Goal: Information Seeking & Learning: Learn about a topic

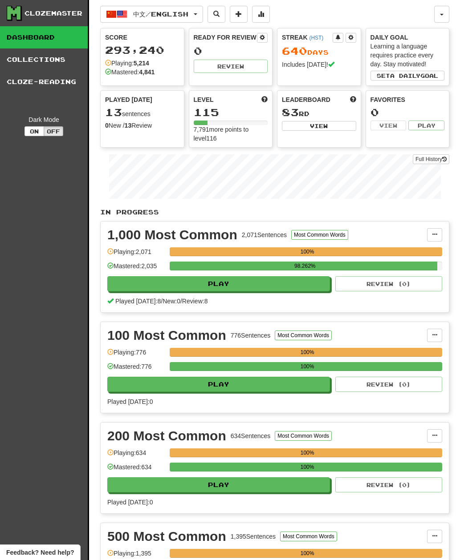
click at [192, 18] on button "中文 / English" at bounding box center [151, 14] width 103 height 17
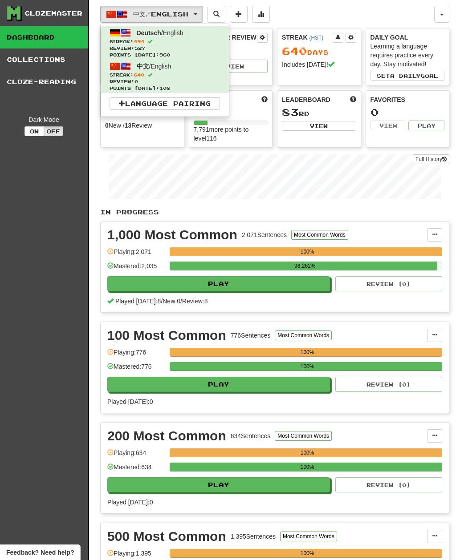
click at [202, 38] on span "Streak: 494" at bounding box center [164, 41] width 110 height 7
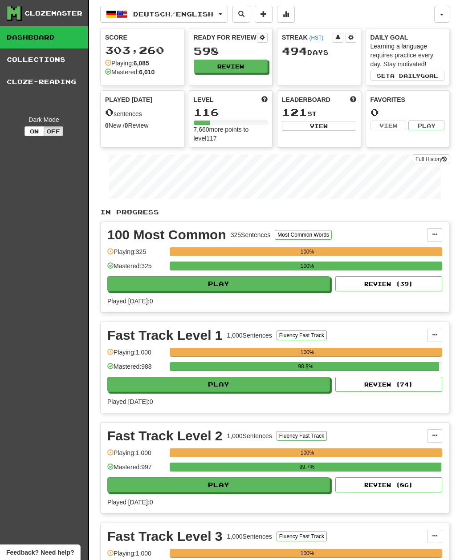
click at [196, 16] on span "Deutsch / English" at bounding box center [173, 14] width 80 height 8
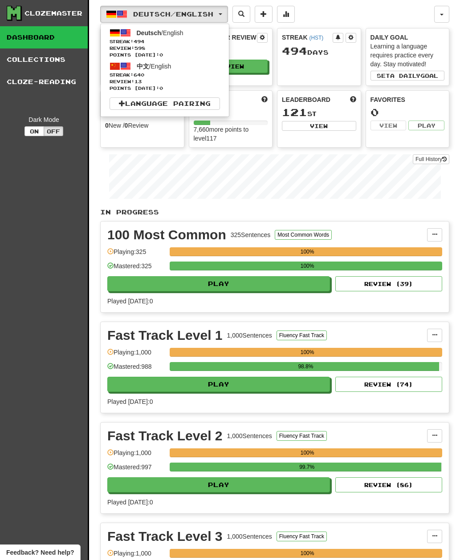
click at [41, 352] on div at bounding box center [228, 280] width 456 height 560
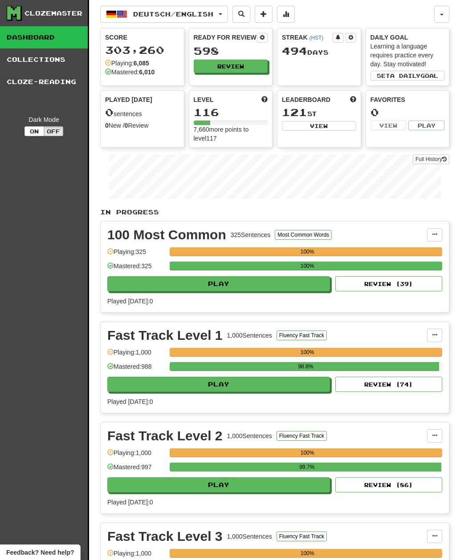
click at [228, 18] on button "Deutsch / English" at bounding box center [164, 14] width 128 height 17
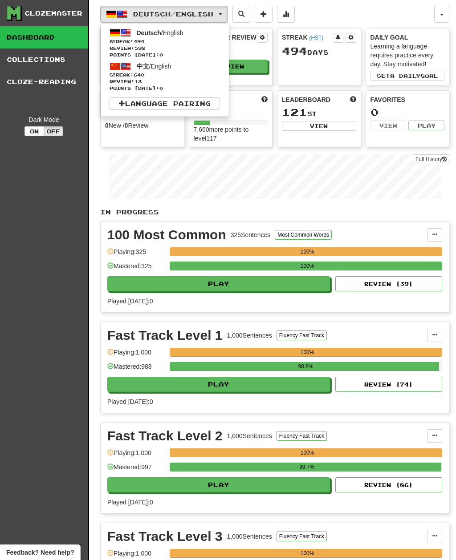
click at [200, 78] on span "Review: 13" at bounding box center [164, 81] width 110 height 7
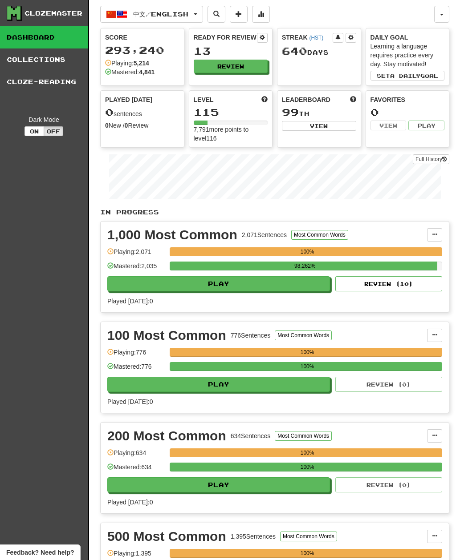
click at [243, 72] on button "Review" at bounding box center [231, 66] width 74 height 13
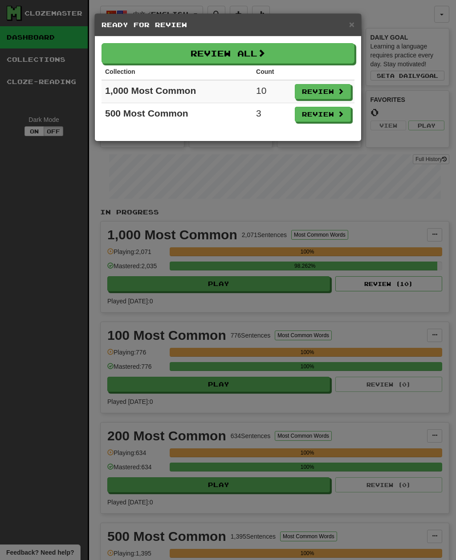
click at [269, 49] on button "Review All" at bounding box center [227, 53] width 253 height 20
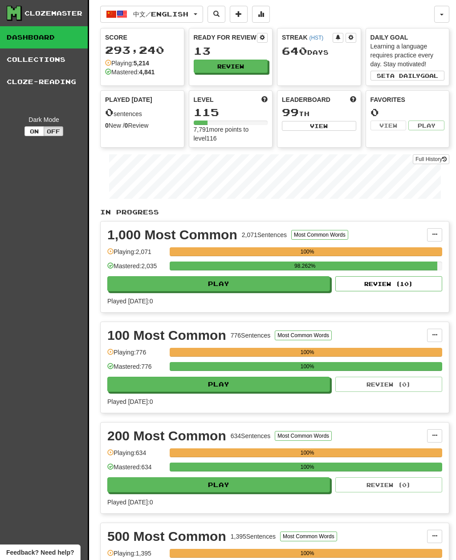
select select "**"
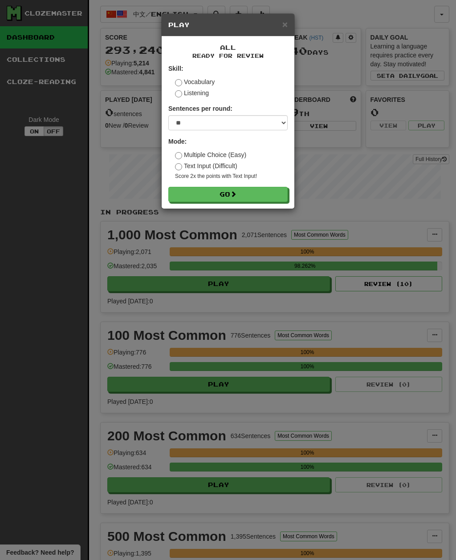
click at [262, 201] on button "Go" at bounding box center [227, 194] width 119 height 15
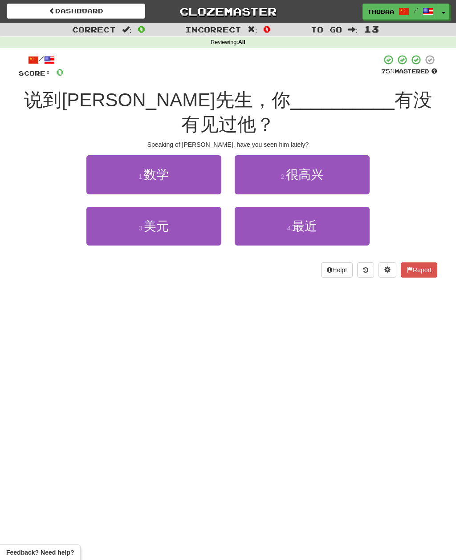
click at [357, 207] on button "4 . 最近" at bounding box center [302, 226] width 135 height 39
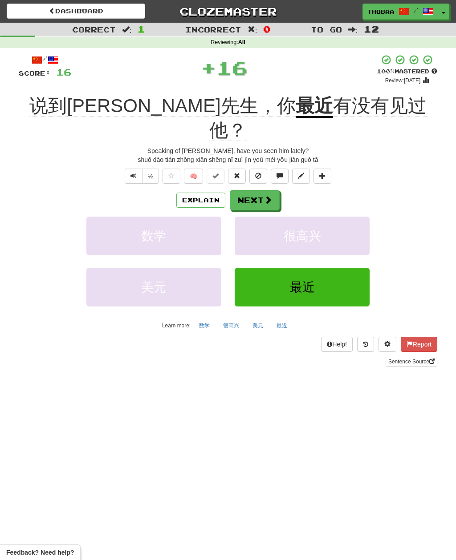
click at [355, 217] on button "很高兴" at bounding box center [302, 236] width 135 height 39
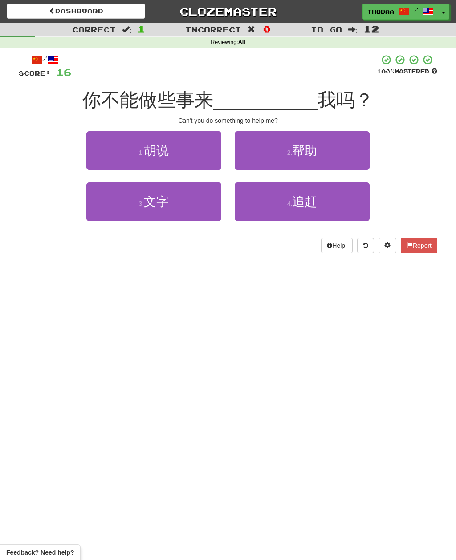
click at [358, 148] on button "2 . 帮助" at bounding box center [302, 150] width 135 height 39
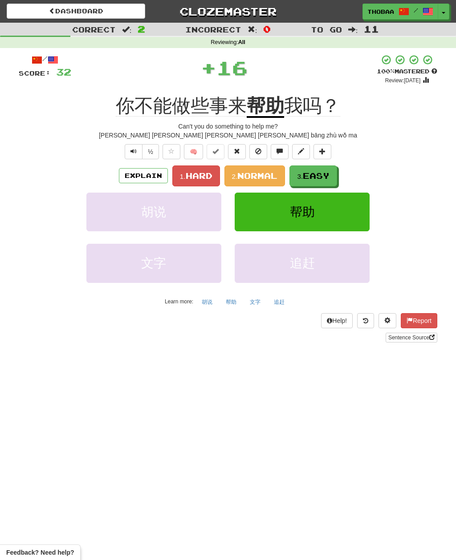
click at [271, 175] on span "Normal" at bounding box center [257, 176] width 40 height 10
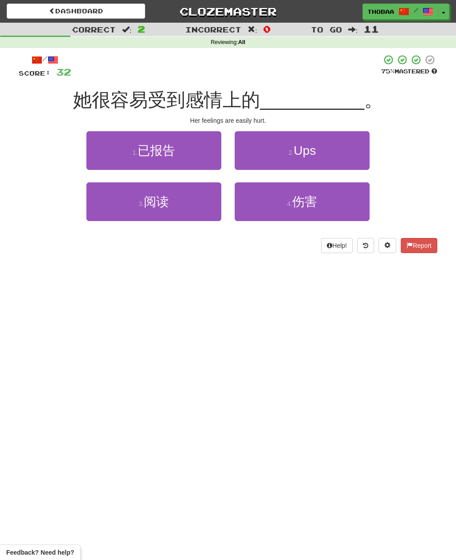
click at [355, 206] on button "4 . 伤害" at bounding box center [302, 201] width 135 height 39
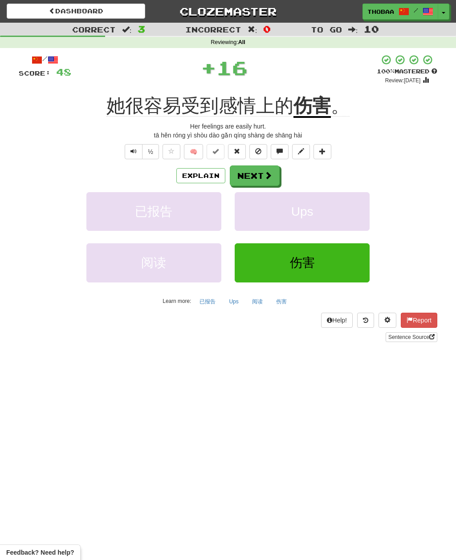
click at [349, 215] on button "Ups" at bounding box center [302, 211] width 135 height 39
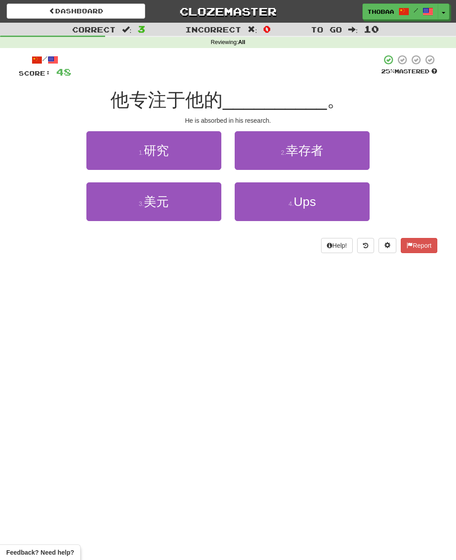
click at [96, 152] on button "1 . 研究" at bounding box center [153, 150] width 135 height 39
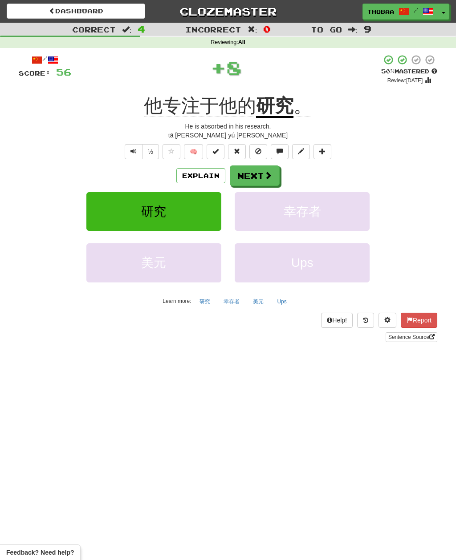
click at [349, 203] on button "幸存者" at bounding box center [302, 211] width 135 height 39
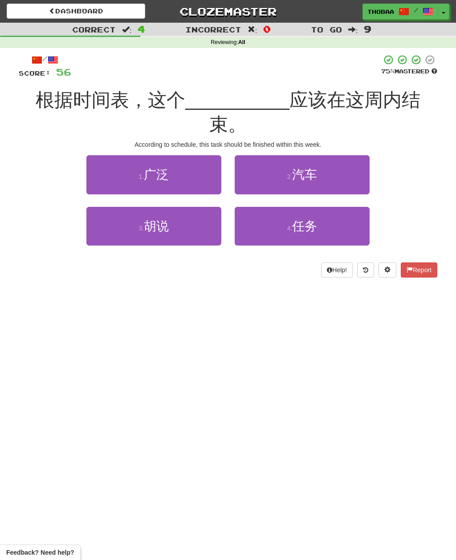
click at [350, 207] on button "4 . 任务" at bounding box center [302, 226] width 135 height 39
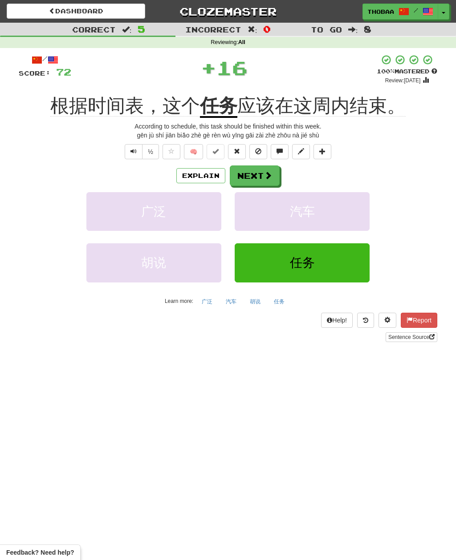
click at [357, 217] on button "汽车" at bounding box center [302, 211] width 135 height 39
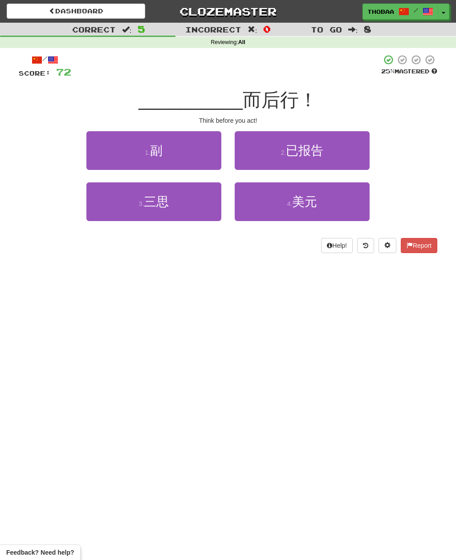
click at [101, 208] on button "3 . 三思" at bounding box center [153, 201] width 135 height 39
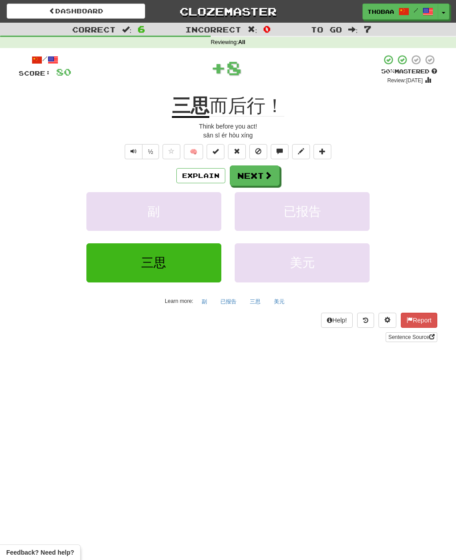
click at [344, 203] on button "已报告" at bounding box center [302, 211] width 135 height 39
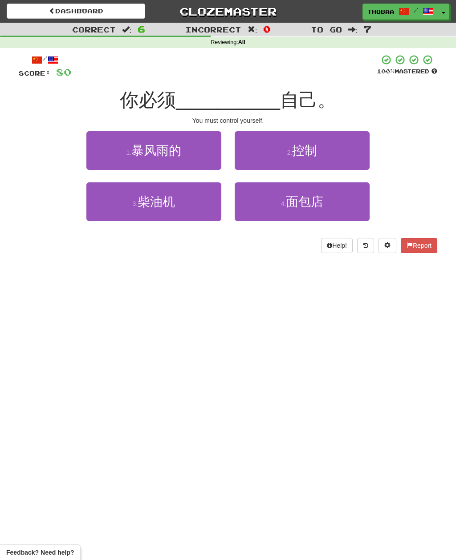
click at [362, 152] on button "2 . 控制" at bounding box center [302, 150] width 135 height 39
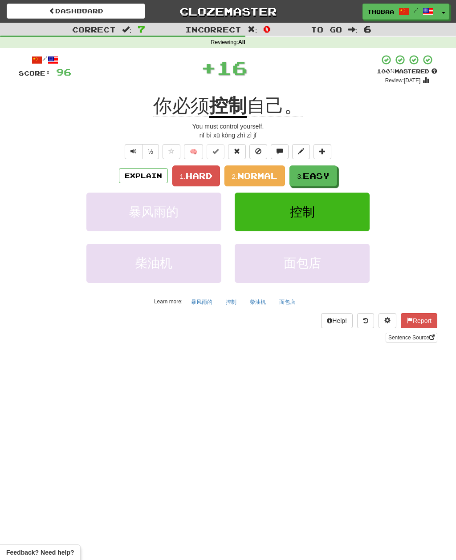
click at [188, 174] on span "Hard" at bounding box center [199, 176] width 27 height 10
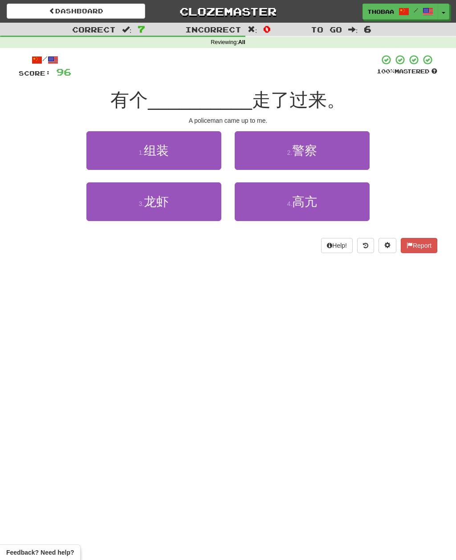
click at [365, 146] on button "2 . 警察" at bounding box center [302, 150] width 135 height 39
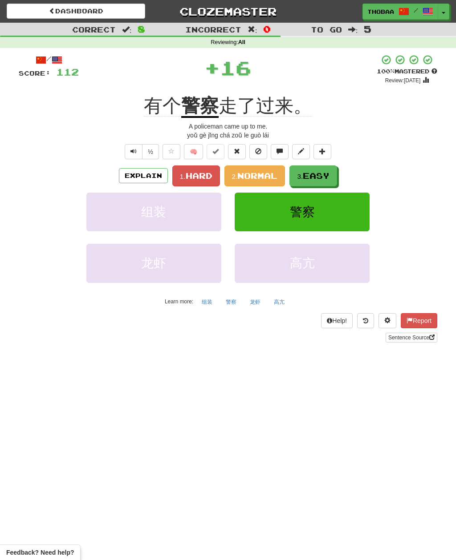
click at [330, 180] on button "3. Easy" at bounding box center [313, 176] width 48 height 21
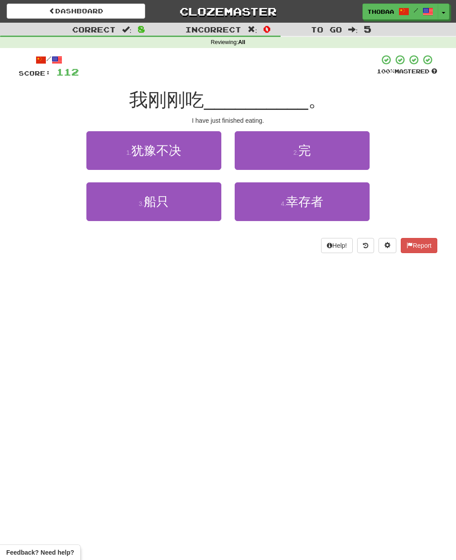
click at [355, 156] on button "2 . 完" at bounding box center [302, 150] width 135 height 39
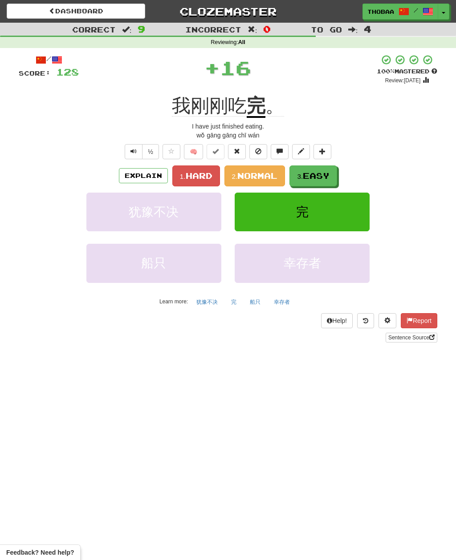
click at [332, 174] on button "3. Easy" at bounding box center [313, 176] width 48 height 21
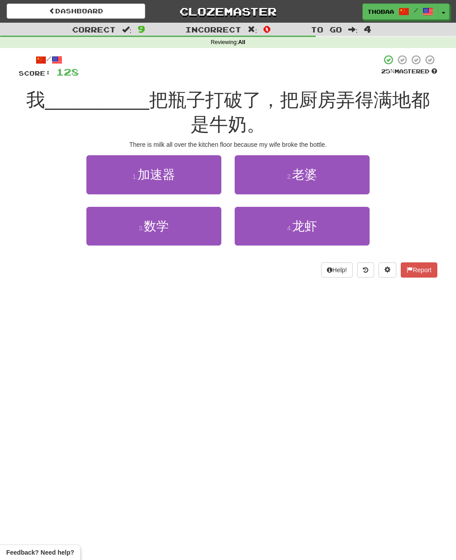
click at [349, 175] on button "2 . 老婆" at bounding box center [302, 174] width 135 height 39
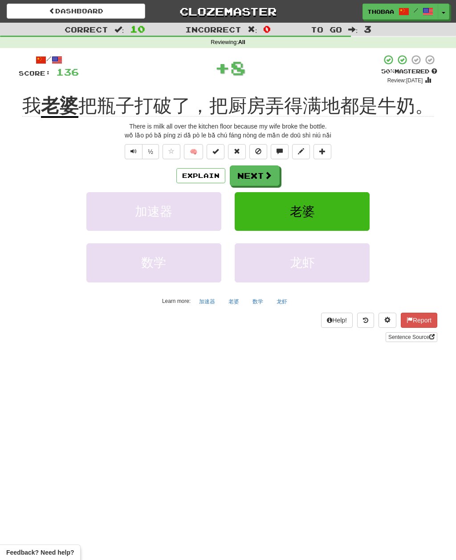
click at [357, 219] on button "老婆" at bounding box center [302, 211] width 135 height 39
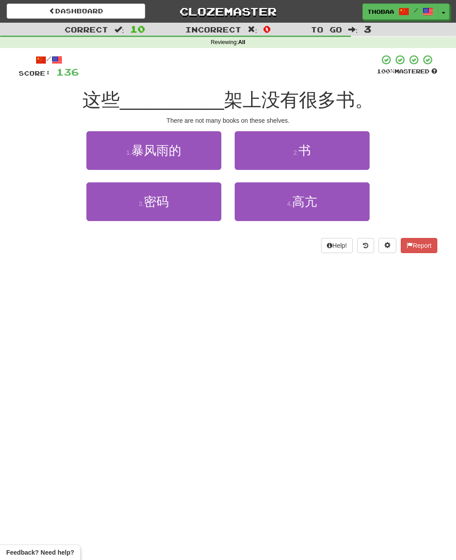
click at [376, 157] on div "2 . 书" at bounding box center [302, 156] width 148 height 51
click at [361, 161] on button "2 . 书" at bounding box center [302, 150] width 135 height 39
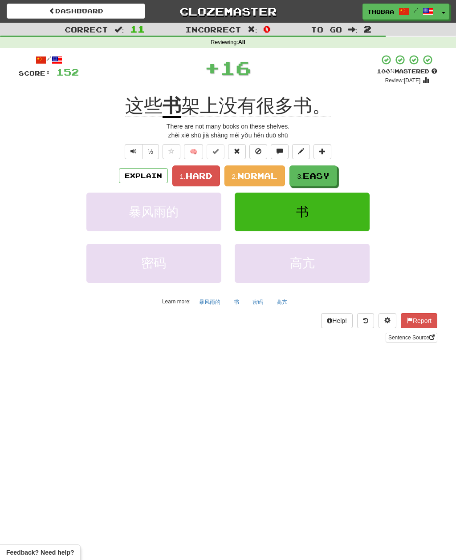
click at [354, 206] on button "书" at bounding box center [302, 212] width 135 height 39
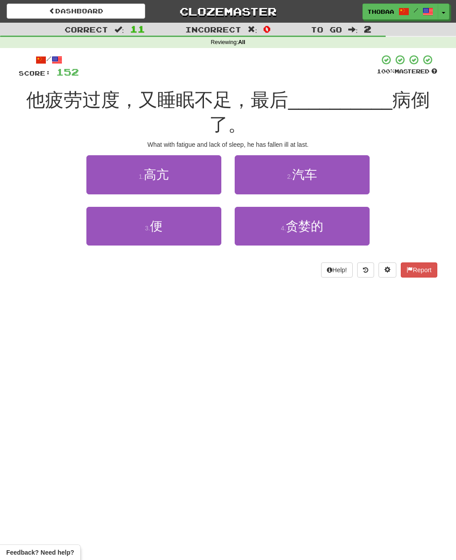
click at [99, 231] on button "3 . 便" at bounding box center [153, 226] width 135 height 39
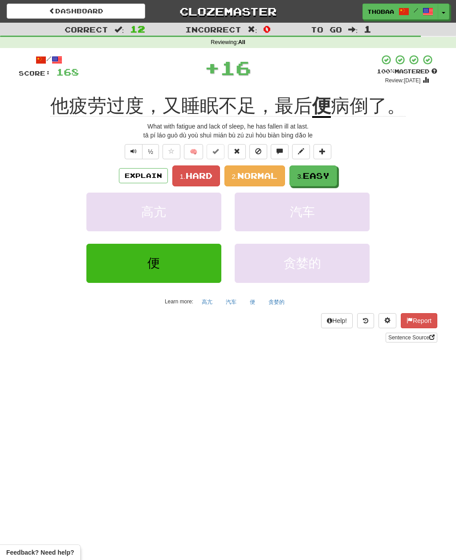
click at [182, 173] on small "1." at bounding box center [183, 177] width 6 height 8
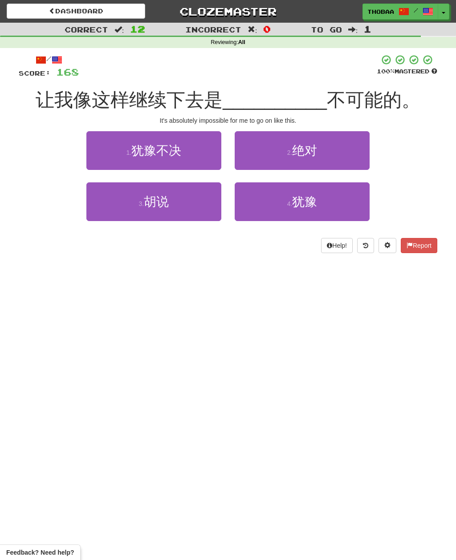
click at [357, 154] on button "2 . 绝对" at bounding box center [302, 150] width 135 height 39
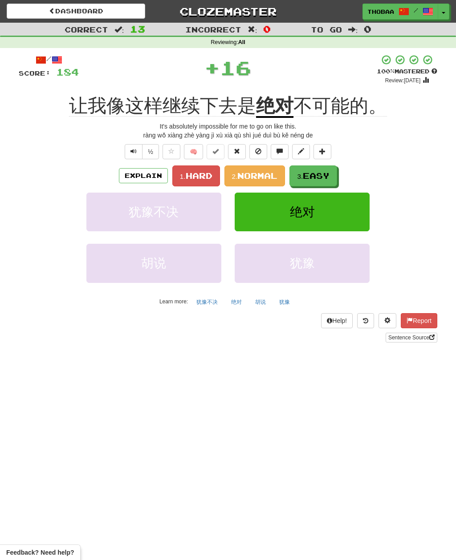
click at [190, 174] on span "Hard" at bounding box center [199, 176] width 27 height 10
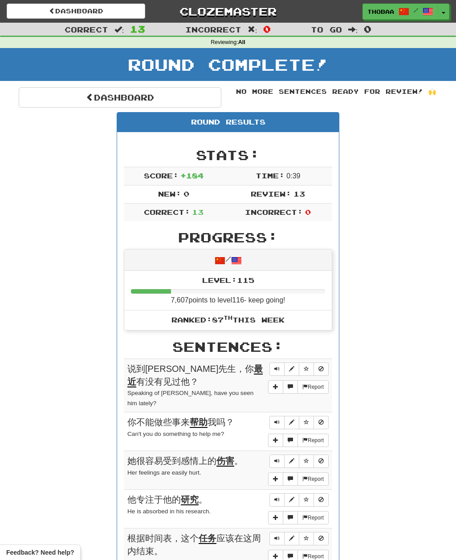
click at [44, 91] on link "Dashboard" at bounding box center [120, 97] width 203 height 20
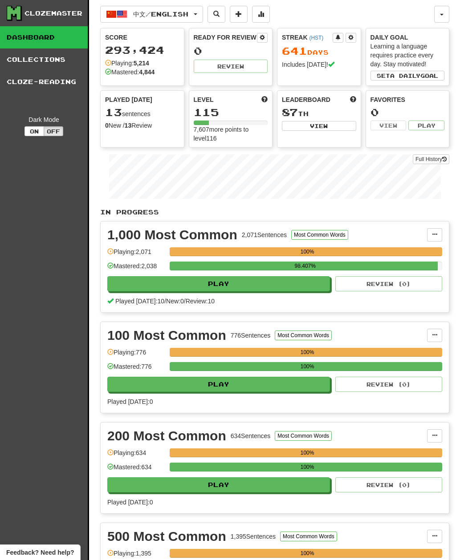
click at [190, 9] on button "中文 / English" at bounding box center [151, 14] width 103 height 17
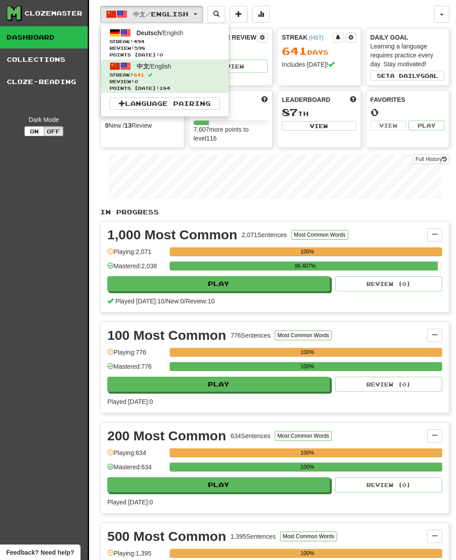
click at [189, 41] on span "Streak: 494" at bounding box center [164, 41] width 110 height 7
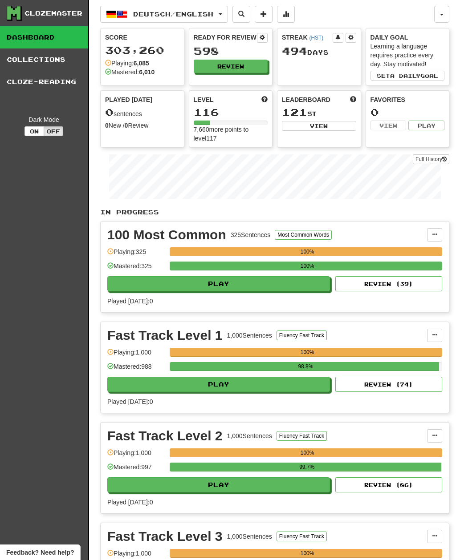
click at [254, 68] on button "Review" at bounding box center [231, 66] width 74 height 13
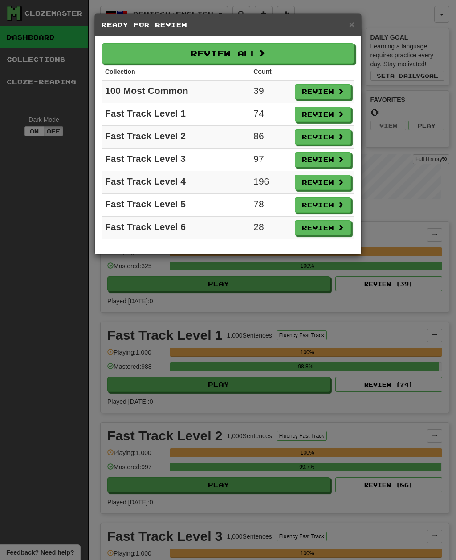
click at [268, 48] on button "Review All" at bounding box center [227, 53] width 253 height 20
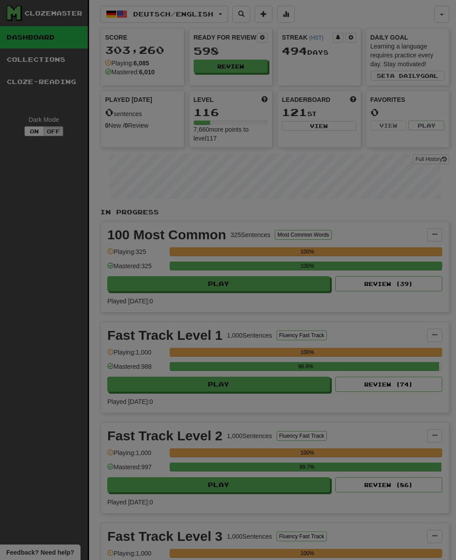
select select "**"
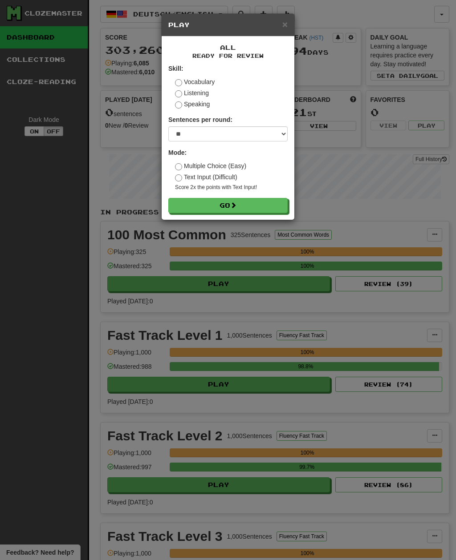
click at [278, 207] on button "Go" at bounding box center [227, 205] width 119 height 15
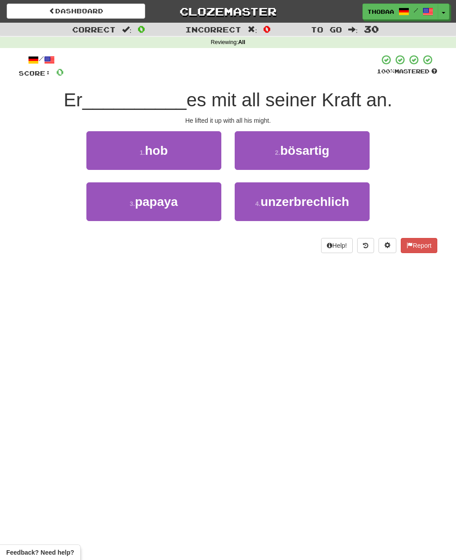
click at [114, 152] on button "1 . hob" at bounding box center [153, 150] width 135 height 39
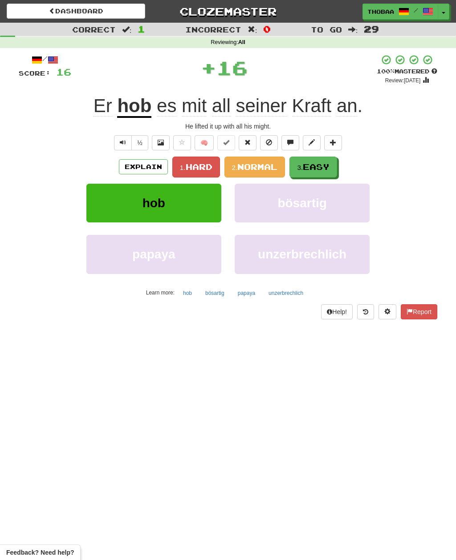
click at [332, 165] on button "3. Easy" at bounding box center [313, 167] width 48 height 21
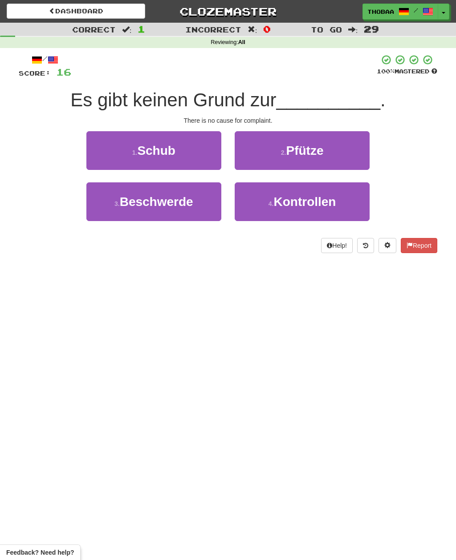
click at [103, 215] on button "3 . Beschwerde" at bounding box center [153, 201] width 135 height 39
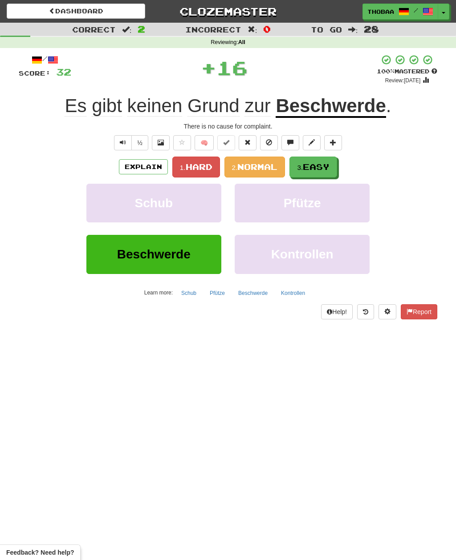
click at [333, 168] on button "3. Easy" at bounding box center [313, 167] width 48 height 21
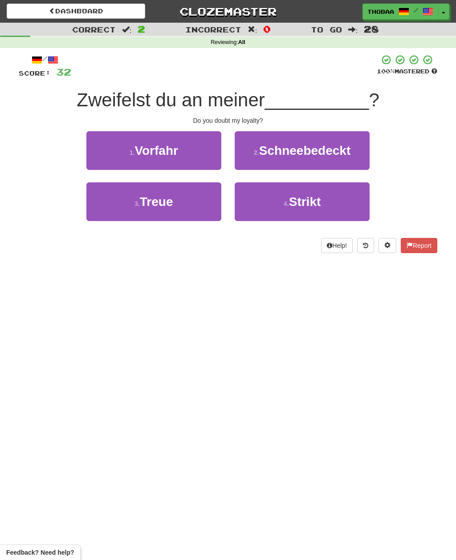
click at [107, 202] on button "3 . Treue" at bounding box center [153, 201] width 135 height 39
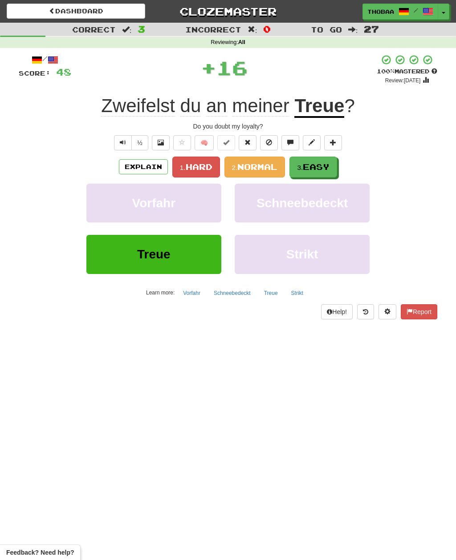
click at [324, 170] on span "Easy" at bounding box center [316, 167] width 27 height 10
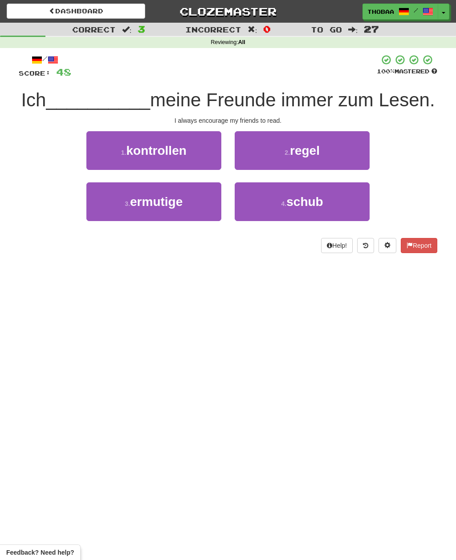
click at [111, 211] on button "3 . ermutige" at bounding box center [153, 201] width 135 height 39
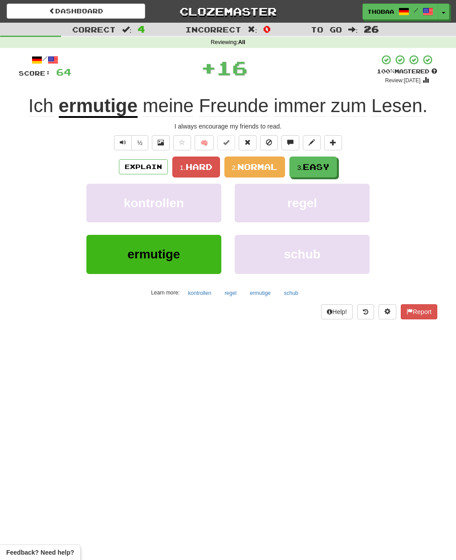
click at [328, 164] on span "Easy" at bounding box center [316, 167] width 27 height 10
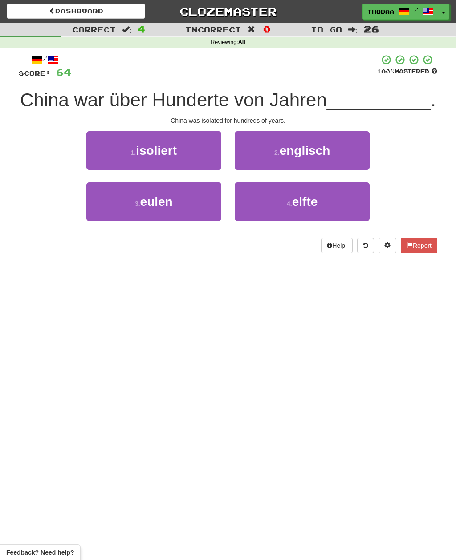
click at [108, 148] on button "1 . isoliert" at bounding box center [153, 150] width 135 height 39
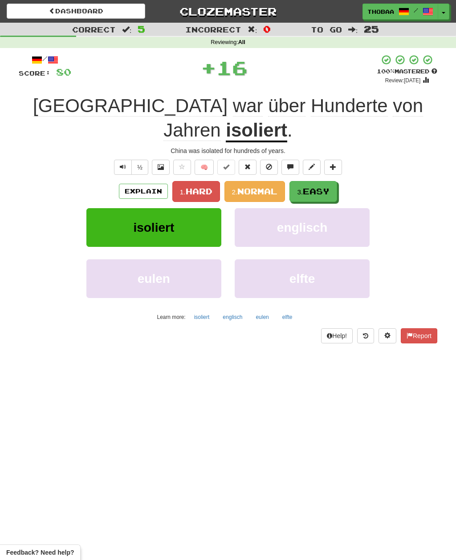
click at [326, 187] on span "Easy" at bounding box center [316, 192] width 27 height 10
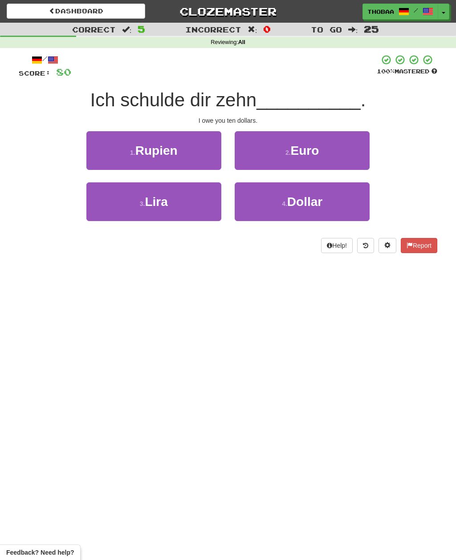
click at [336, 212] on button "4 . Dollar" at bounding box center [302, 201] width 135 height 39
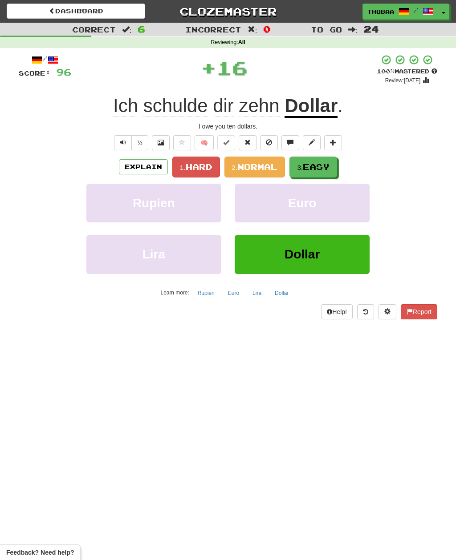
click at [326, 168] on span "Easy" at bounding box center [316, 167] width 27 height 10
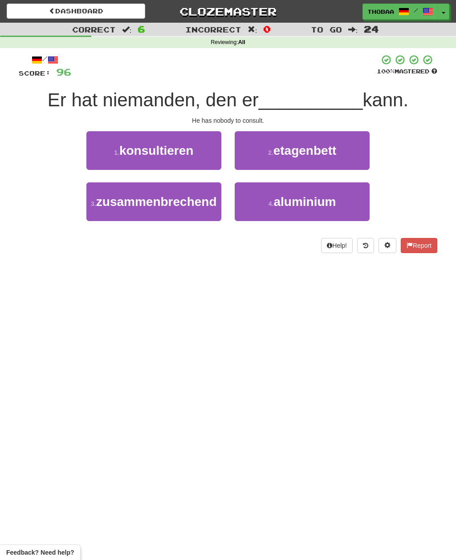
click at [97, 148] on button "1 . konsultieren" at bounding box center [153, 150] width 135 height 39
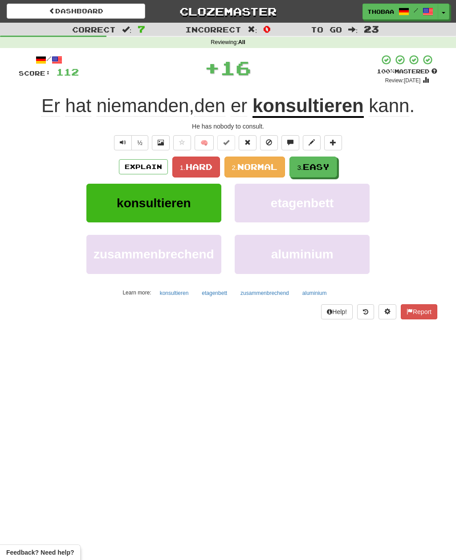
click at [332, 167] on button "3. Easy" at bounding box center [313, 167] width 48 height 21
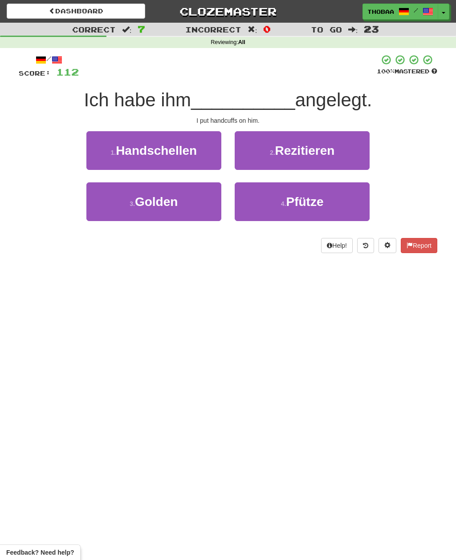
click at [105, 150] on button "1 . Handschellen" at bounding box center [153, 150] width 135 height 39
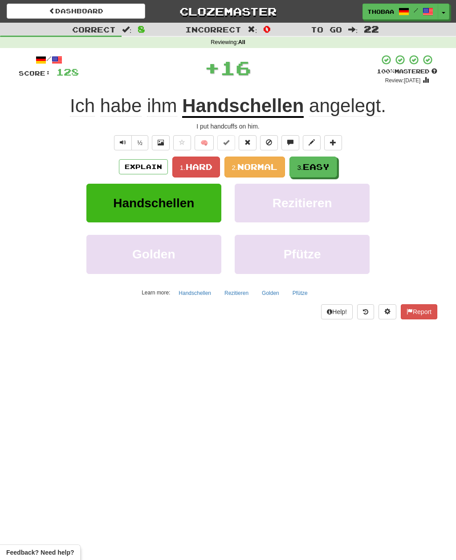
click at [332, 170] on button "3. Easy" at bounding box center [313, 167] width 48 height 21
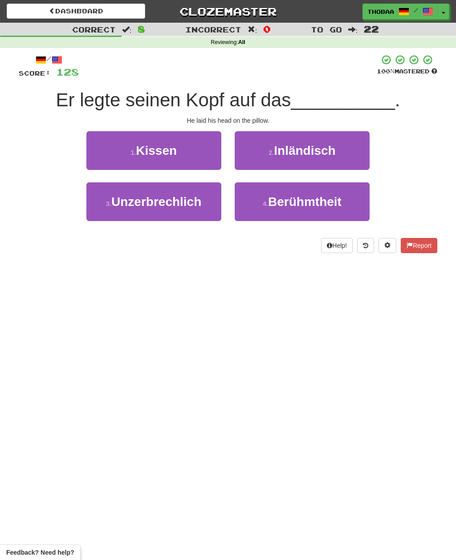
click at [100, 149] on button "1 . Kissen" at bounding box center [153, 150] width 135 height 39
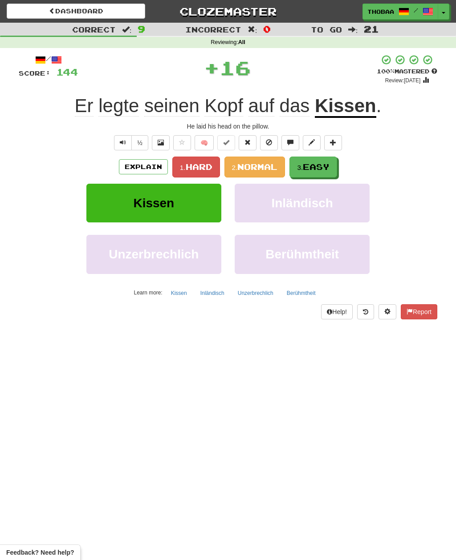
click at [329, 169] on span "Easy" at bounding box center [316, 167] width 27 height 10
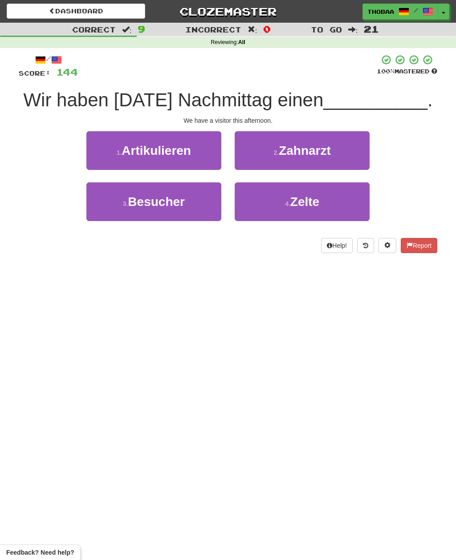
click at [107, 210] on button "3 . Besucher" at bounding box center [153, 201] width 135 height 39
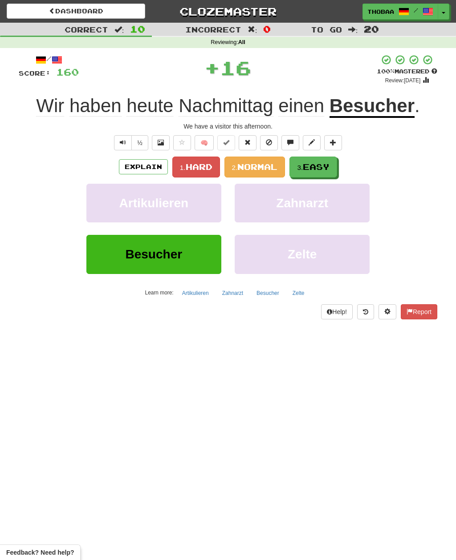
click at [325, 171] on button "3. Easy" at bounding box center [313, 167] width 48 height 21
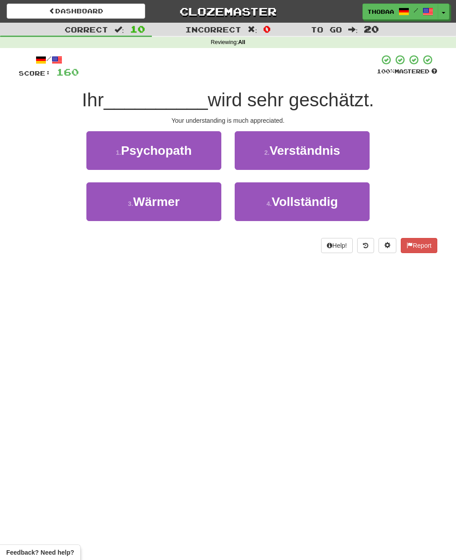
click at [349, 159] on button "2 . Verständnis" at bounding box center [302, 150] width 135 height 39
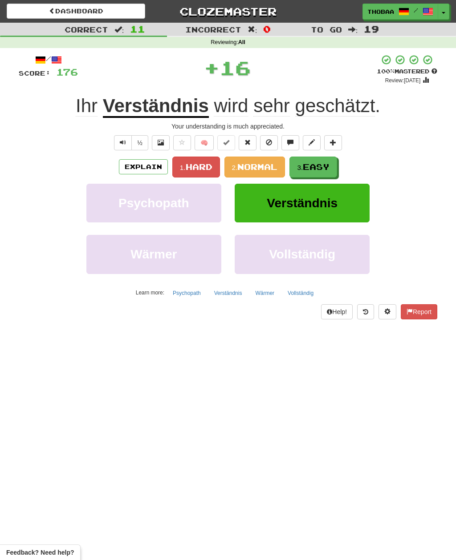
click at [328, 170] on span "Easy" at bounding box center [316, 167] width 27 height 10
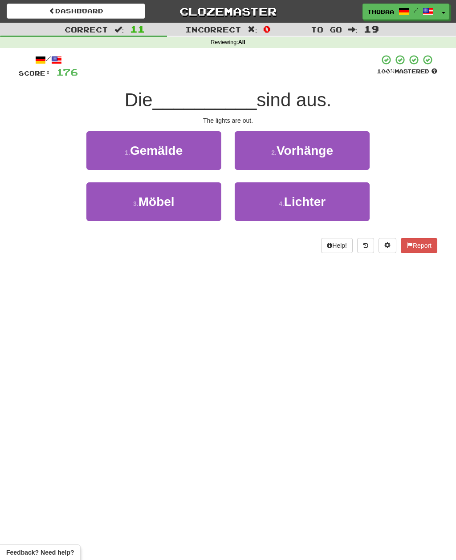
click at [352, 203] on button "4 . Lichter" at bounding box center [302, 201] width 135 height 39
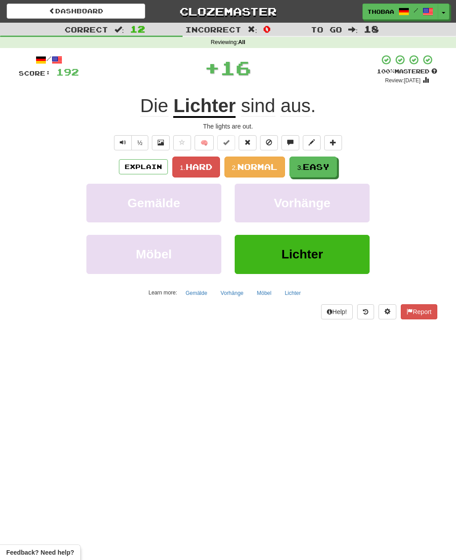
click at [329, 166] on span "Easy" at bounding box center [316, 167] width 27 height 10
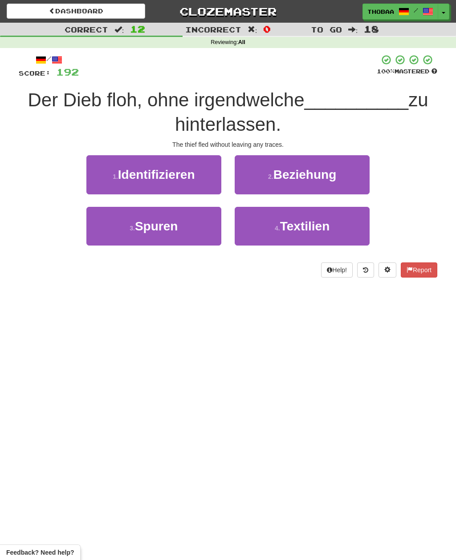
click at [104, 227] on button "3 . Spuren" at bounding box center [153, 226] width 135 height 39
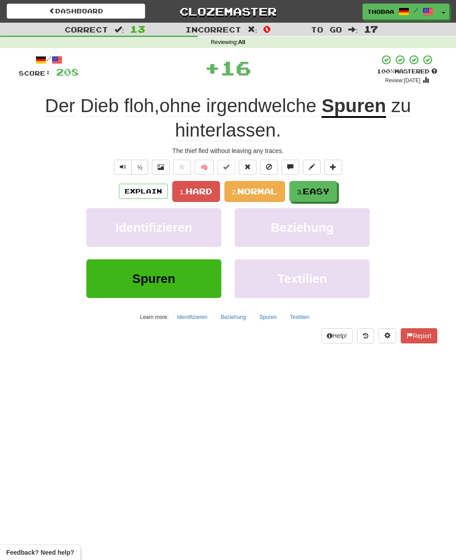
click at [328, 190] on span "Easy" at bounding box center [316, 192] width 27 height 10
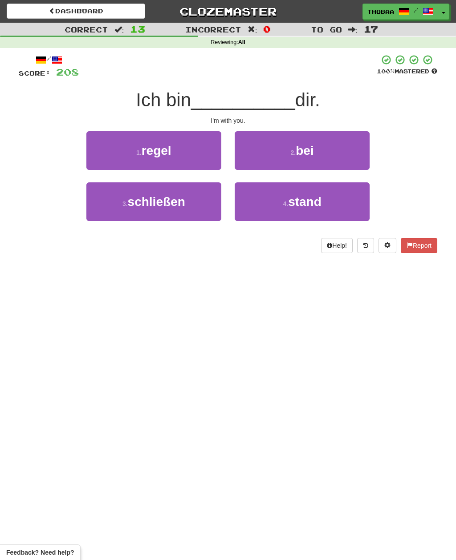
click at [343, 162] on button "2 . bei" at bounding box center [302, 150] width 135 height 39
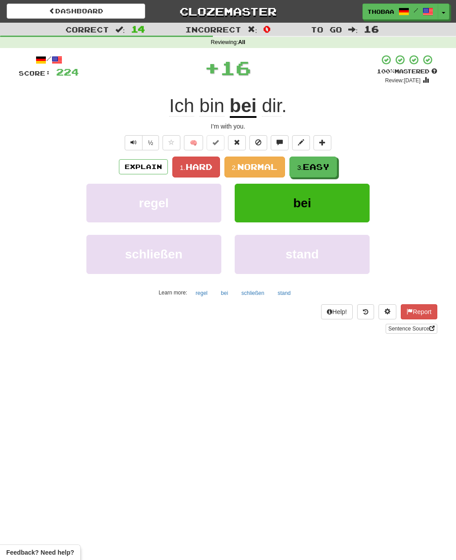
click at [329, 169] on span "Easy" at bounding box center [316, 167] width 27 height 10
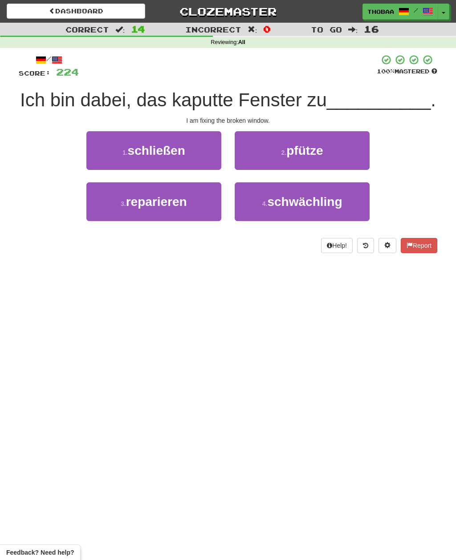
click at [105, 211] on button "3 . reparieren" at bounding box center [153, 201] width 135 height 39
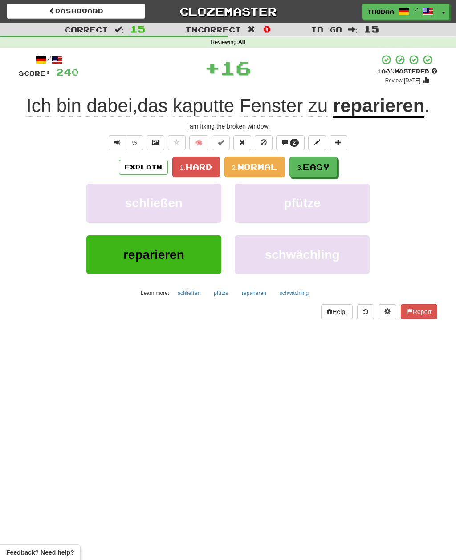
click at [328, 173] on button "3. Easy" at bounding box center [313, 167] width 48 height 21
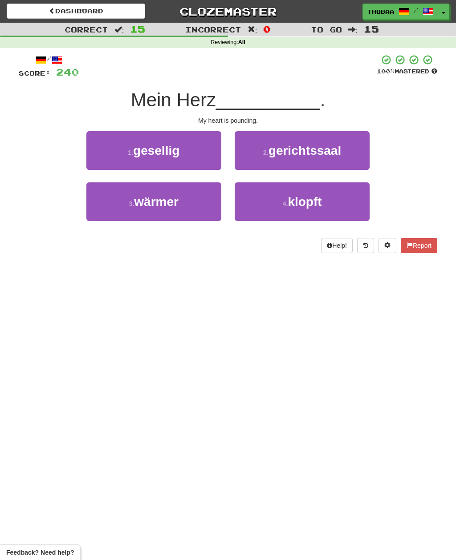
click at [359, 206] on button "4 . klopft" at bounding box center [302, 201] width 135 height 39
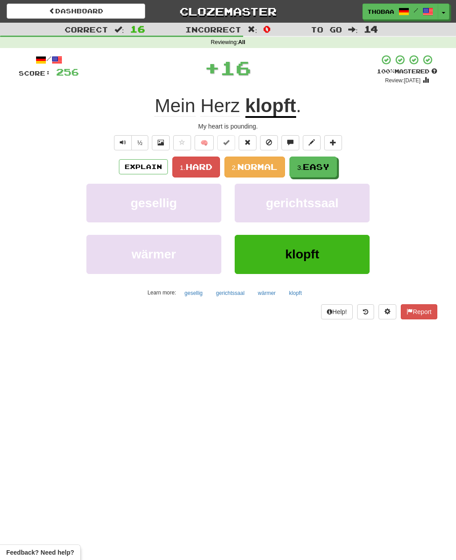
click at [332, 168] on button "3. Easy" at bounding box center [313, 167] width 48 height 21
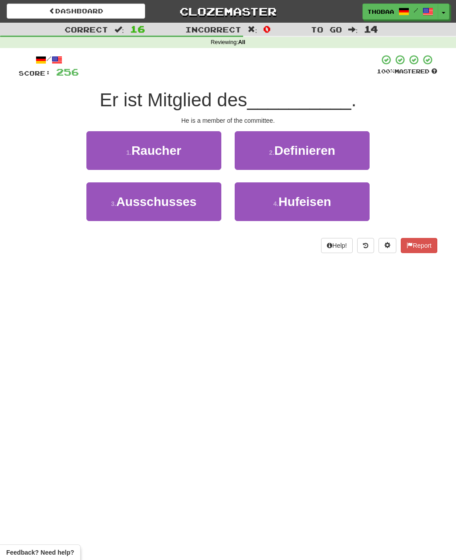
click at [104, 209] on button "3 . Ausschusses" at bounding box center [153, 201] width 135 height 39
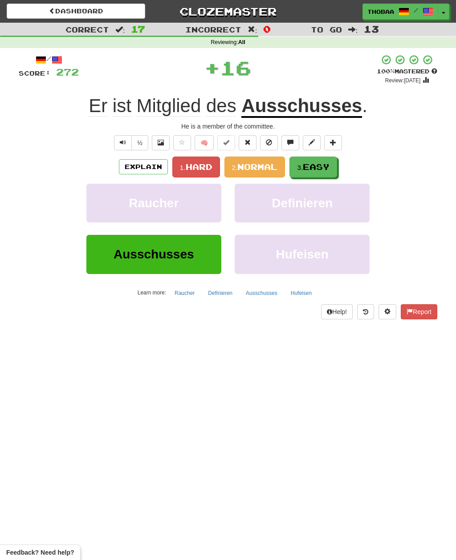
click at [264, 165] on span "Normal" at bounding box center [257, 167] width 40 height 10
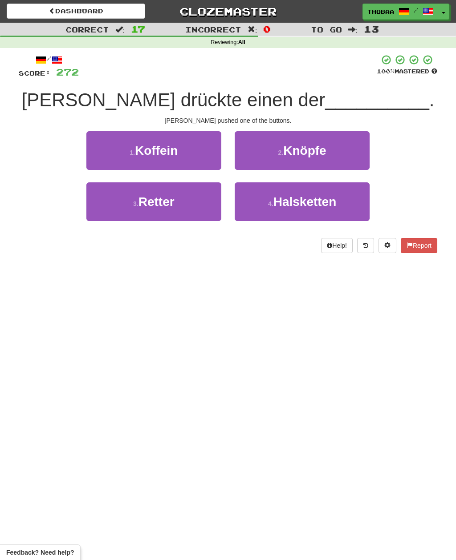
click at [353, 162] on button "2 . Knöpfe" at bounding box center [302, 150] width 135 height 39
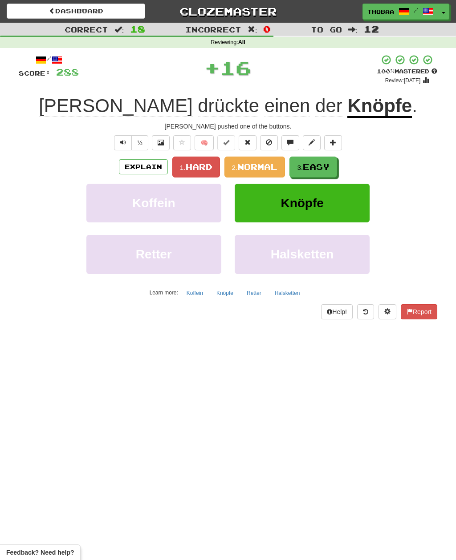
click at [329, 168] on span "Easy" at bounding box center [316, 167] width 27 height 10
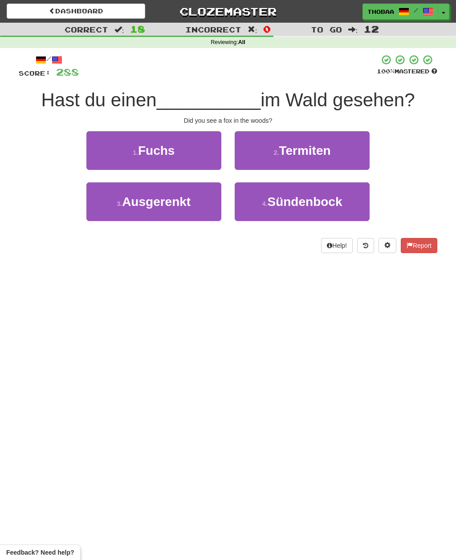
click at [98, 150] on button "1 . Fuchs" at bounding box center [153, 150] width 135 height 39
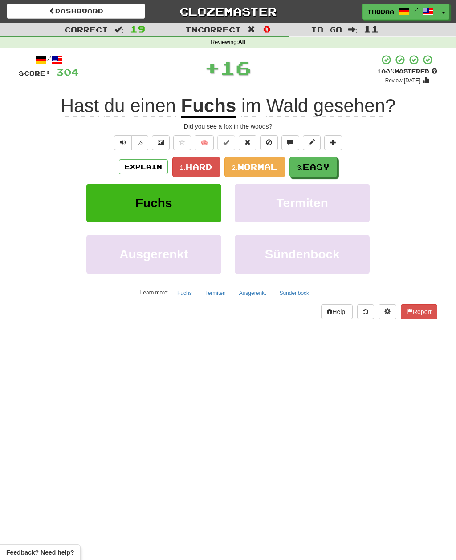
click at [324, 171] on button "3. Easy" at bounding box center [313, 167] width 48 height 21
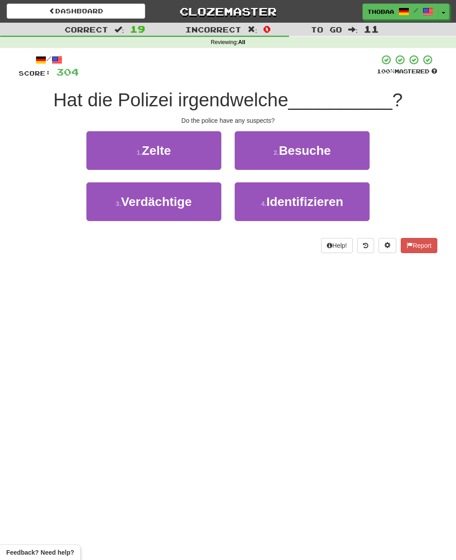
click at [103, 207] on button "3 . Verdächtige" at bounding box center [153, 201] width 135 height 39
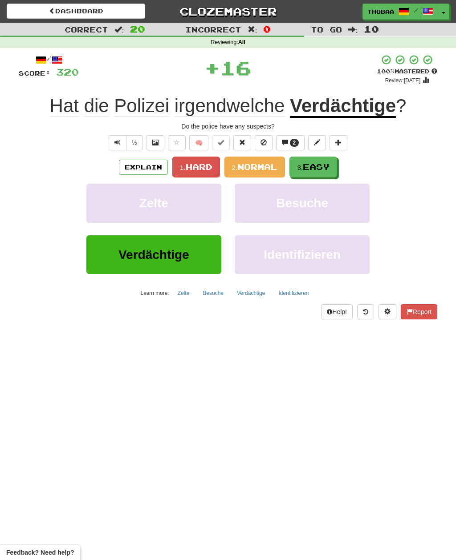
click at [328, 168] on span "Easy" at bounding box center [316, 167] width 27 height 10
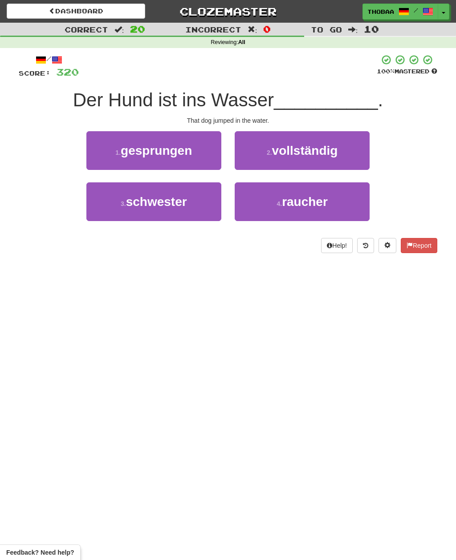
click at [103, 157] on button "1 . gesprungen" at bounding box center [153, 150] width 135 height 39
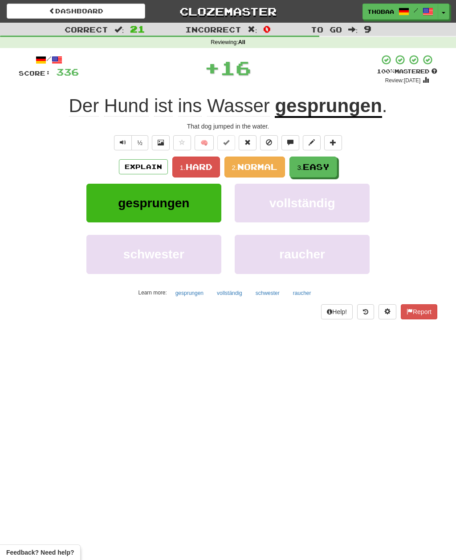
click at [332, 166] on button "3. Easy" at bounding box center [313, 167] width 48 height 21
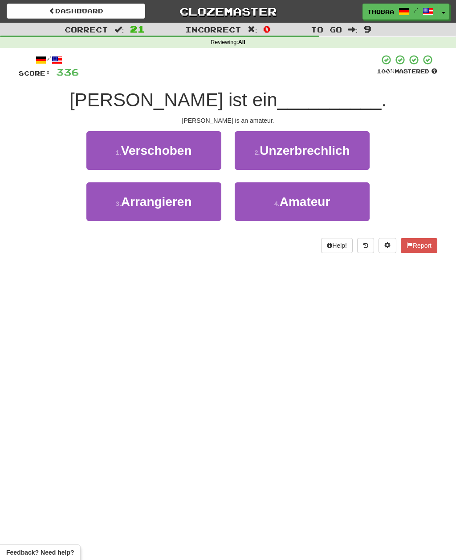
click at [339, 209] on button "4 . Amateur" at bounding box center [302, 201] width 135 height 39
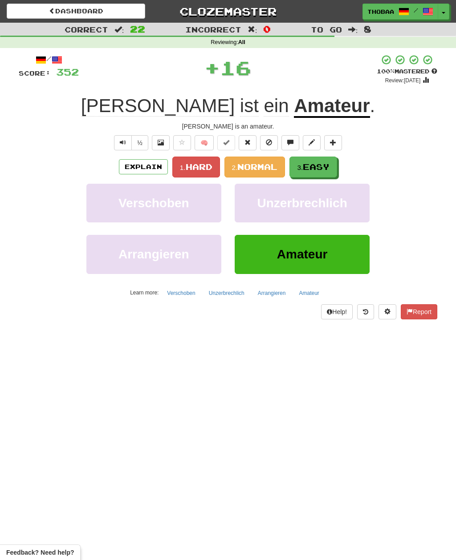
click at [333, 168] on button "3. Easy" at bounding box center [313, 167] width 48 height 21
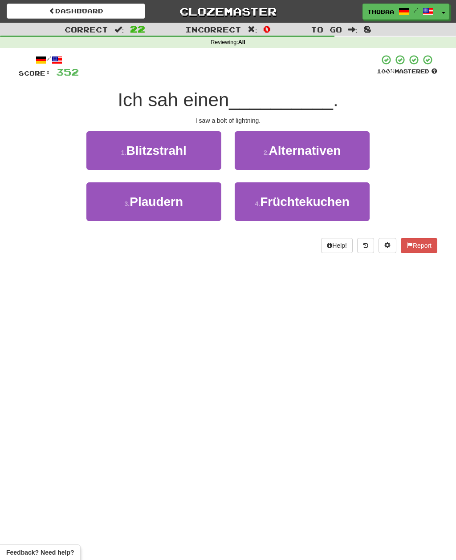
click at [97, 144] on button "1 . Blitzstrahl" at bounding box center [153, 150] width 135 height 39
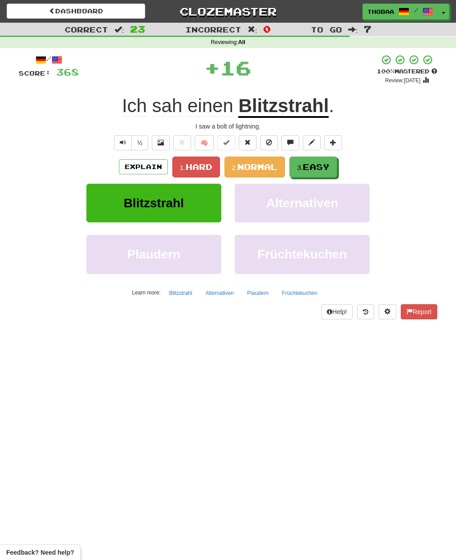
click at [337, 166] on button "3. Easy" at bounding box center [313, 167] width 48 height 21
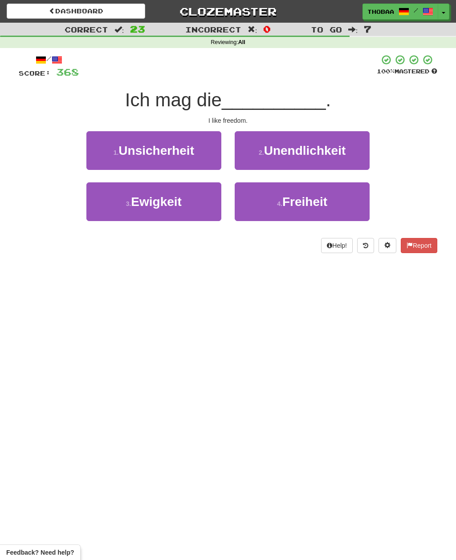
click at [343, 207] on button "4 . Freiheit" at bounding box center [302, 201] width 135 height 39
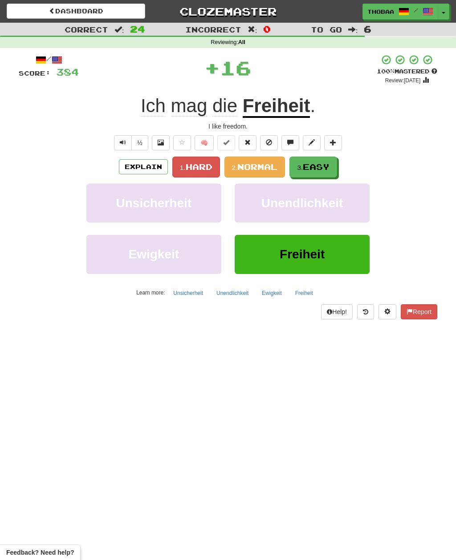
click at [336, 167] on button "3. Easy" at bounding box center [313, 167] width 48 height 21
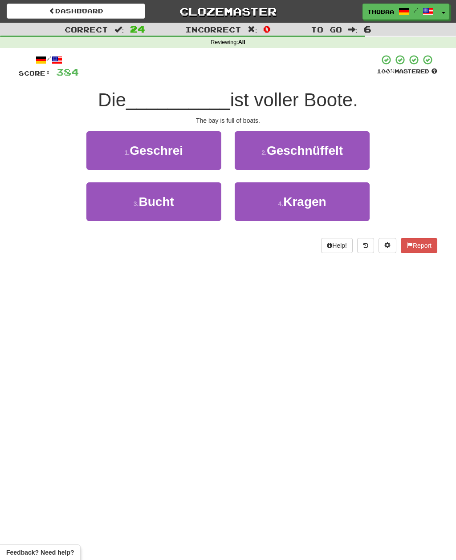
click at [101, 209] on button "3 . Bucht" at bounding box center [153, 201] width 135 height 39
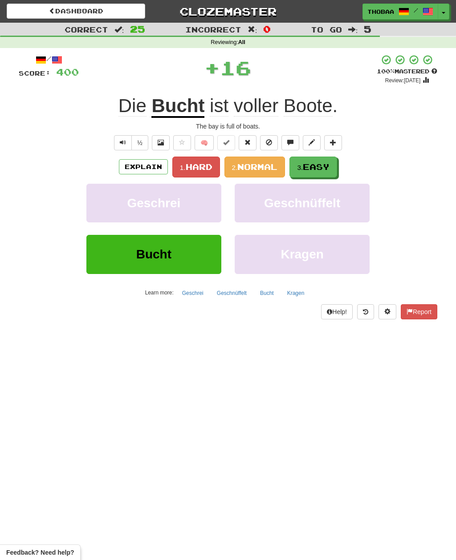
click at [332, 164] on button "3. Easy" at bounding box center [313, 167] width 48 height 21
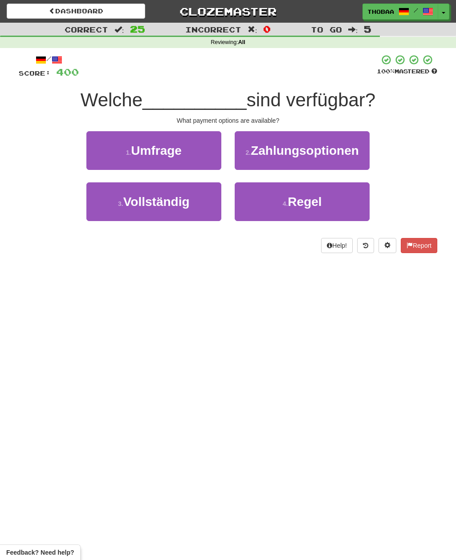
click at [350, 161] on button "2 . Zahlungsoptionen" at bounding box center [302, 150] width 135 height 39
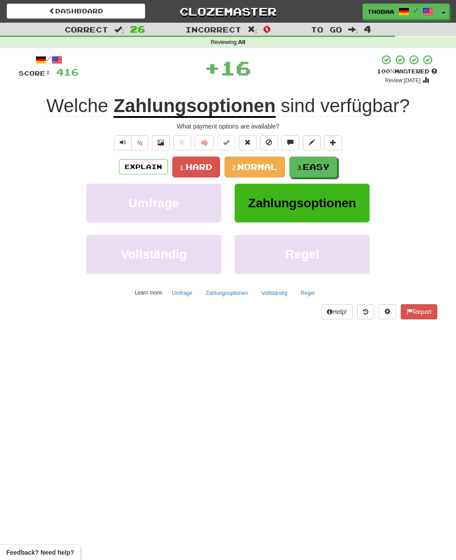
click at [329, 167] on span "Easy" at bounding box center [316, 167] width 27 height 10
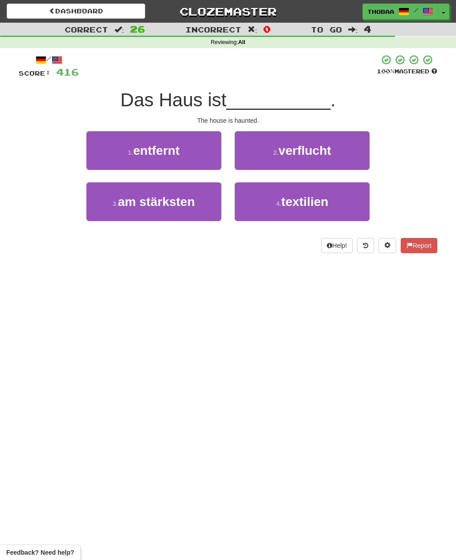
click at [360, 148] on button "2 . verflucht" at bounding box center [302, 150] width 135 height 39
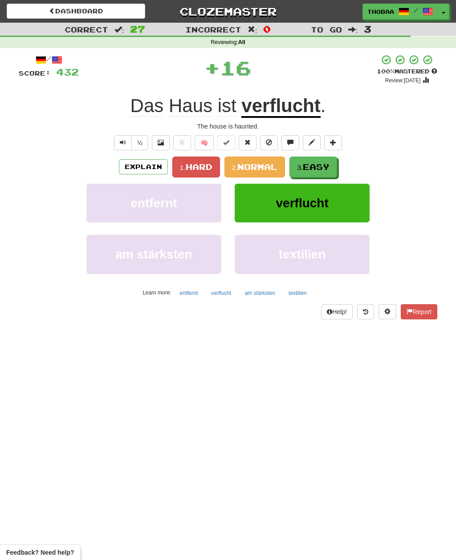
click at [264, 164] on span "Normal" at bounding box center [257, 167] width 40 height 10
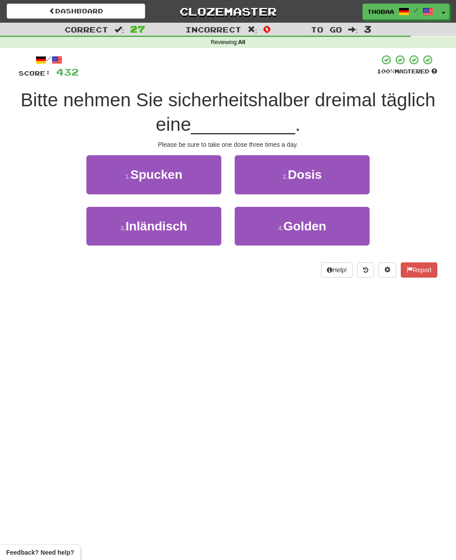
click at [353, 177] on button "2 . Dosis" at bounding box center [302, 174] width 135 height 39
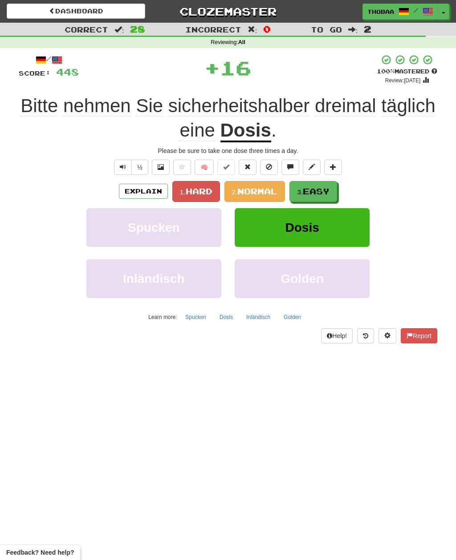
click at [326, 191] on span "Easy" at bounding box center [316, 192] width 27 height 10
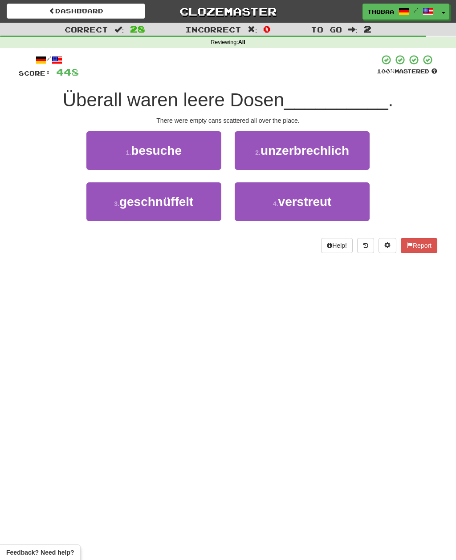
click at [347, 203] on button "4 . verstreut" at bounding box center [302, 201] width 135 height 39
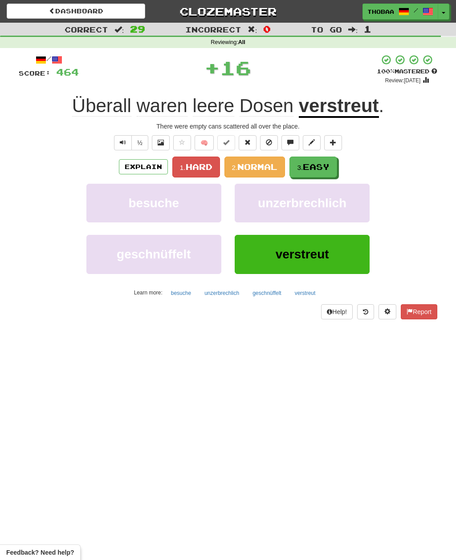
click at [266, 165] on span "Normal" at bounding box center [257, 167] width 40 height 10
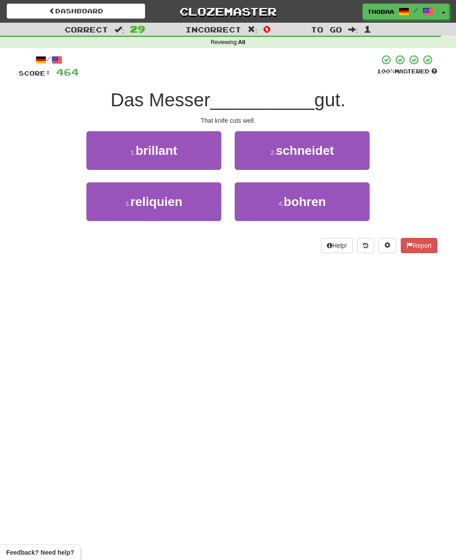
click at [345, 154] on button "2 . schneidet" at bounding box center [302, 150] width 135 height 39
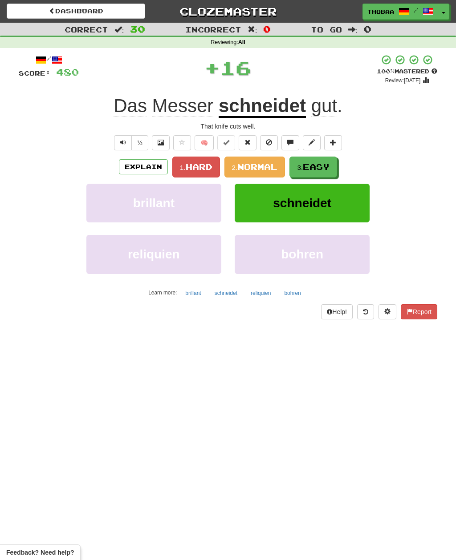
click at [323, 168] on span "Easy" at bounding box center [316, 167] width 27 height 10
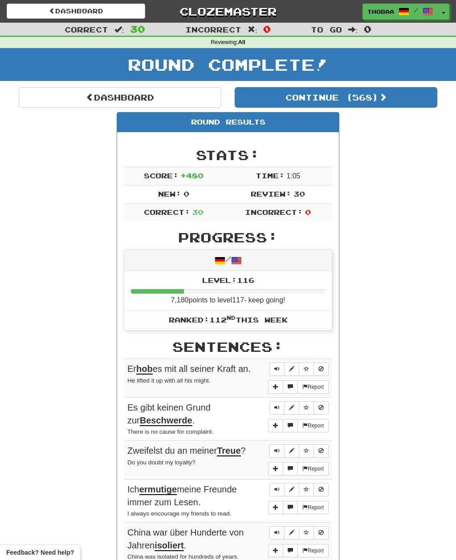
click at [403, 98] on button "Continue ( 568 )" at bounding box center [336, 97] width 203 height 20
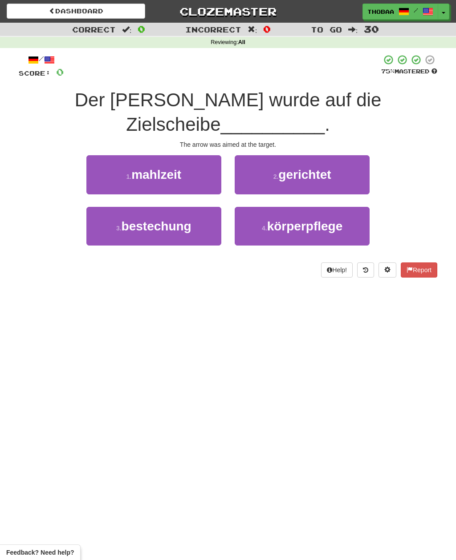
click at [361, 155] on button "2 . gerichtet" at bounding box center [302, 174] width 135 height 39
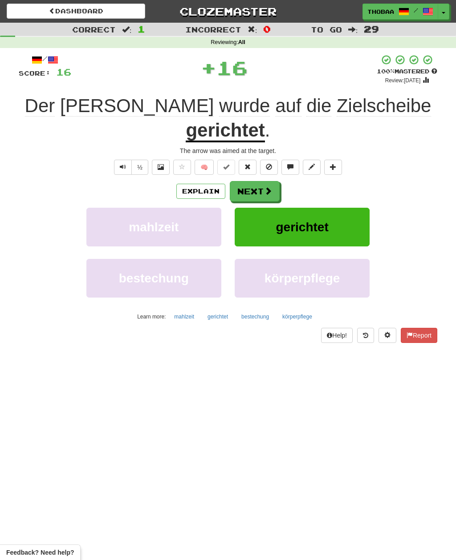
click at [340, 208] on button "gerichtet" at bounding box center [302, 227] width 135 height 39
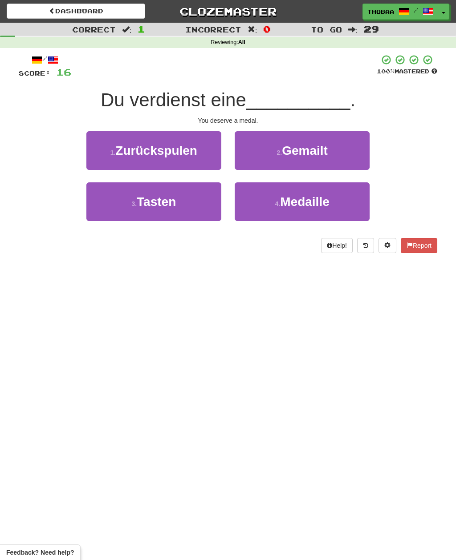
click at [345, 207] on button "4 . Medaille" at bounding box center [302, 201] width 135 height 39
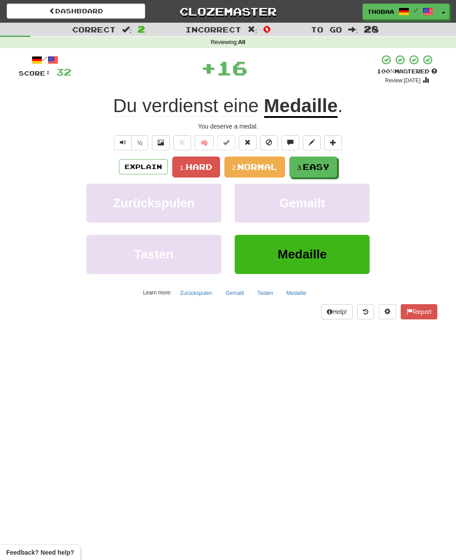
click at [332, 167] on button "3. Easy" at bounding box center [313, 167] width 48 height 21
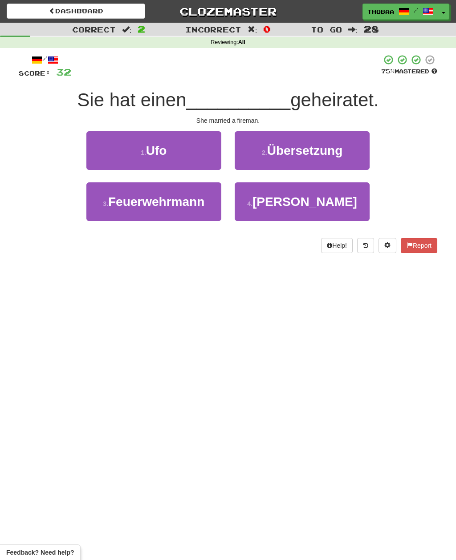
click at [107, 205] on small "3 ." at bounding box center [105, 203] width 5 height 7
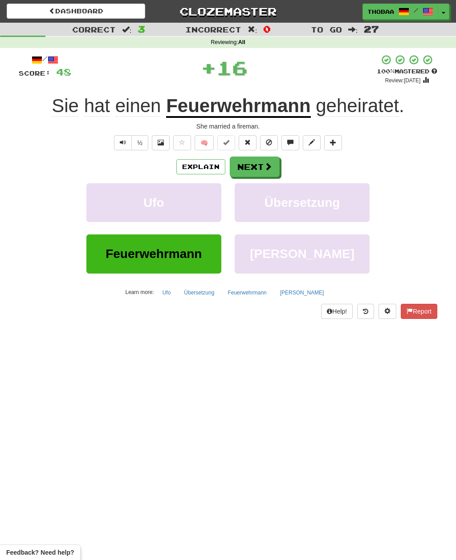
click at [351, 212] on button "Übersetzung" at bounding box center [302, 202] width 135 height 39
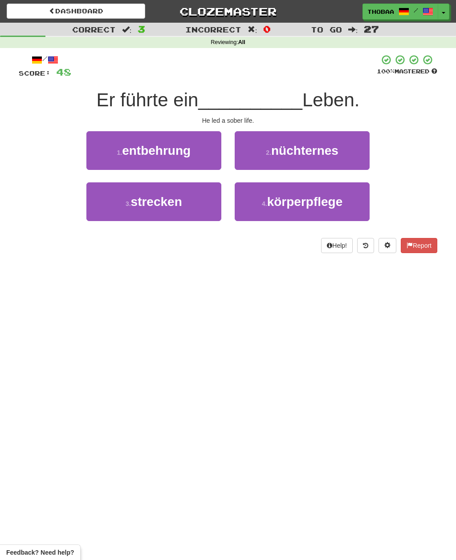
click at [362, 151] on button "2 . nüchternes" at bounding box center [302, 150] width 135 height 39
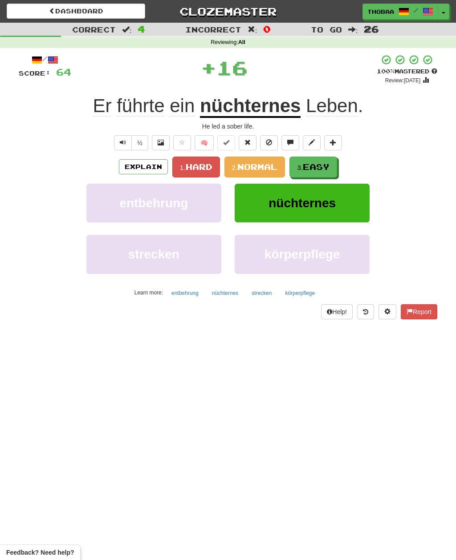
click at [332, 165] on button "3. Easy" at bounding box center [313, 167] width 48 height 21
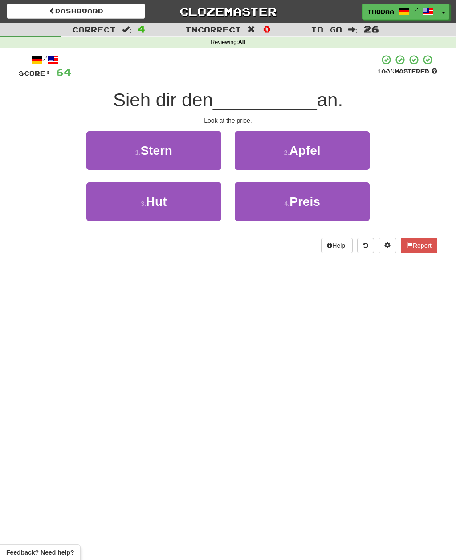
click at [346, 210] on button "4 . Preis" at bounding box center [302, 201] width 135 height 39
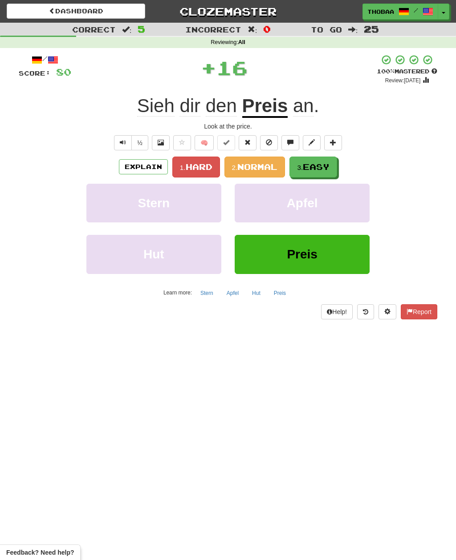
click at [327, 166] on span "Easy" at bounding box center [316, 167] width 27 height 10
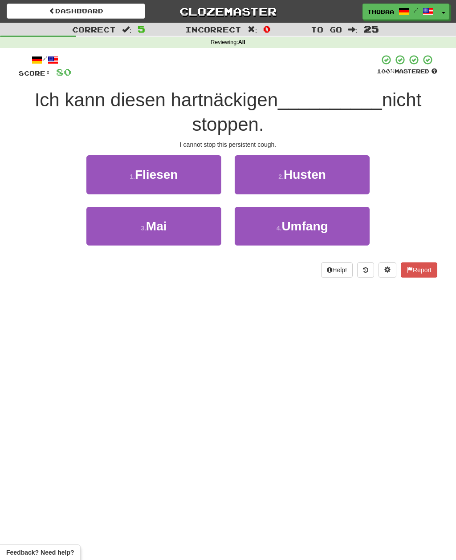
click at [356, 178] on button "2 . Husten" at bounding box center [302, 174] width 135 height 39
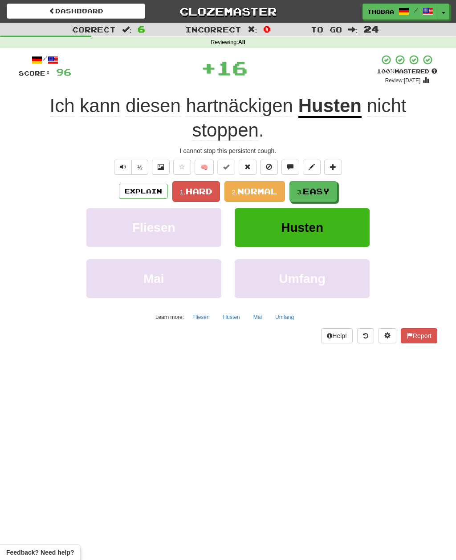
click at [322, 190] on span "Easy" at bounding box center [316, 192] width 27 height 10
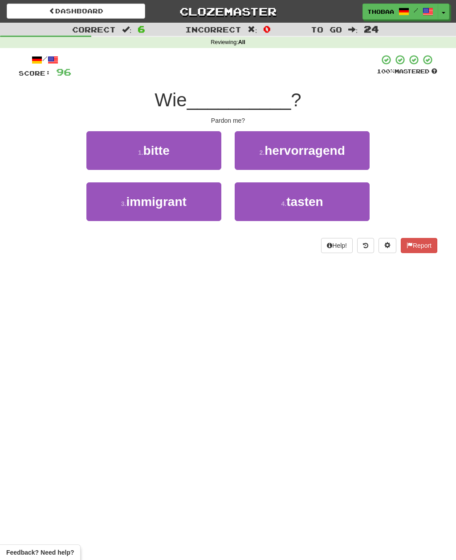
click at [99, 150] on button "1 . bitte" at bounding box center [153, 150] width 135 height 39
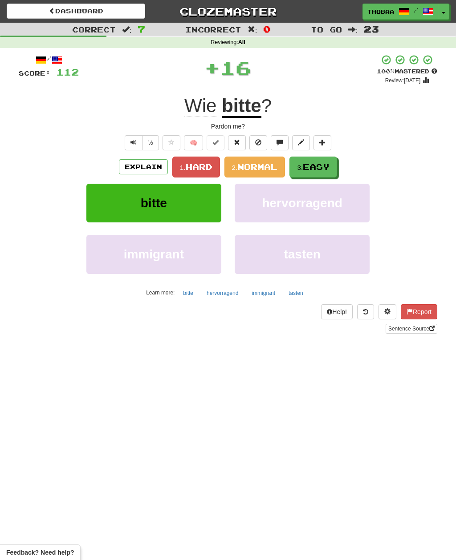
click at [320, 174] on button "3. Easy" at bounding box center [313, 167] width 48 height 21
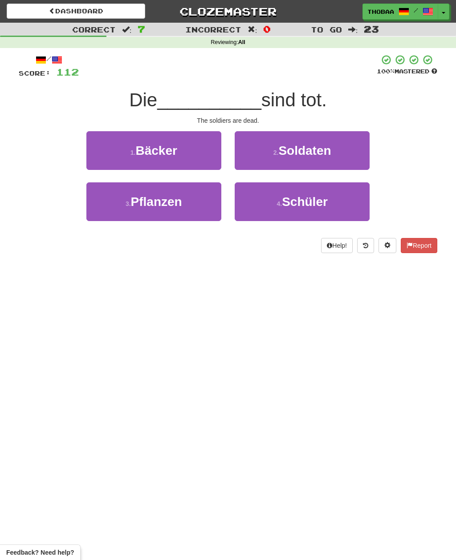
click at [354, 151] on button "2 . Soldaten" at bounding box center [302, 150] width 135 height 39
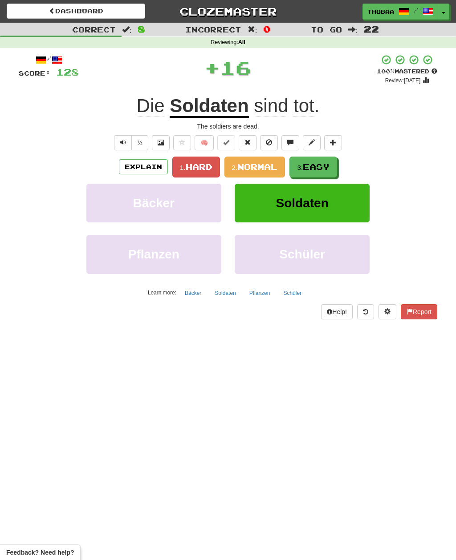
click at [329, 165] on span "Easy" at bounding box center [316, 167] width 27 height 10
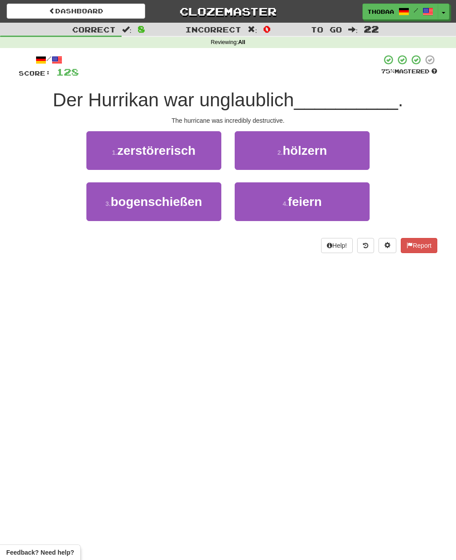
click at [108, 152] on button "1 . zerstörerisch" at bounding box center [153, 150] width 135 height 39
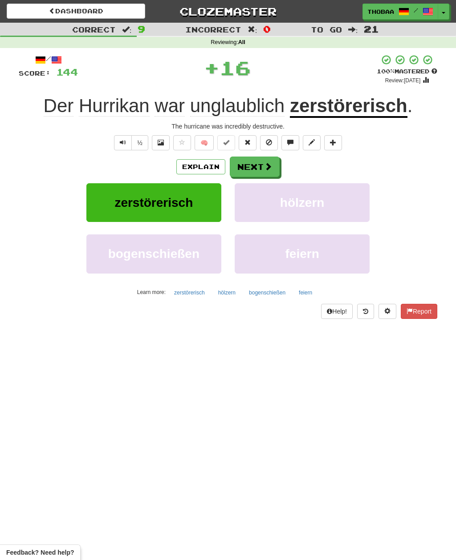
click at [326, 209] on button "hölzern" at bounding box center [302, 202] width 135 height 39
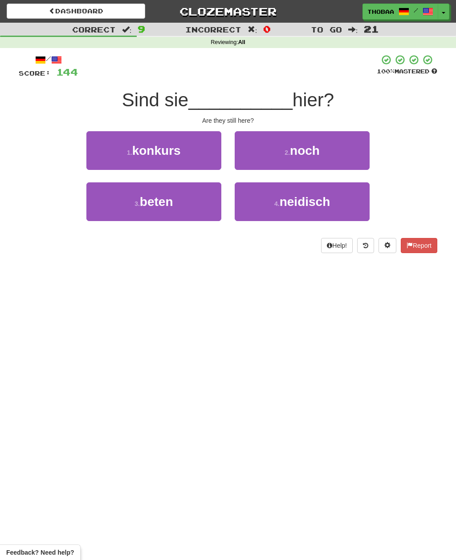
click at [360, 150] on button "2 . noch" at bounding box center [302, 150] width 135 height 39
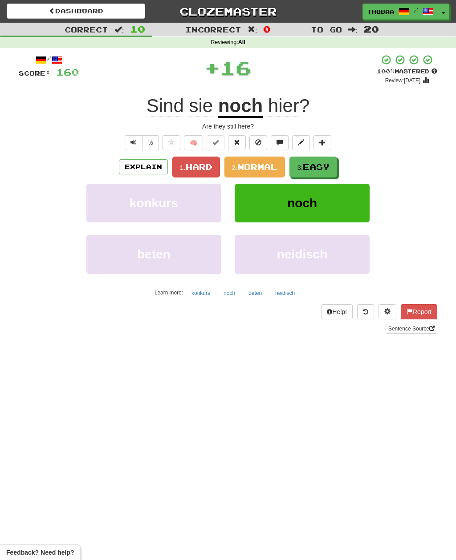
click at [329, 168] on span "Easy" at bounding box center [316, 167] width 27 height 10
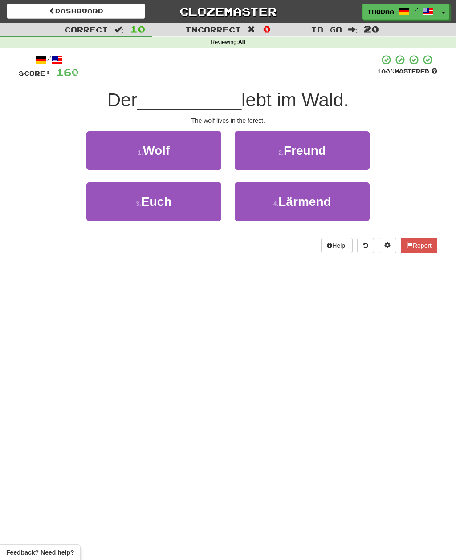
click at [102, 156] on button "1 . Wolf" at bounding box center [153, 150] width 135 height 39
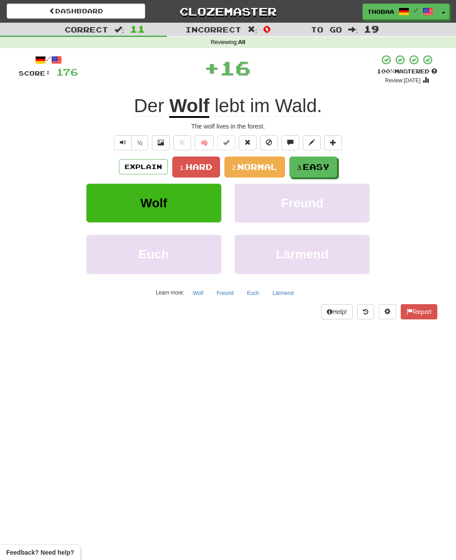
click at [328, 170] on span "Easy" at bounding box center [316, 167] width 27 height 10
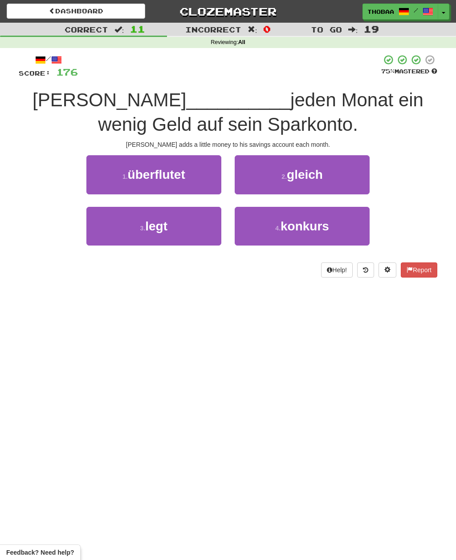
click at [102, 230] on button "3 . legt" at bounding box center [153, 226] width 135 height 39
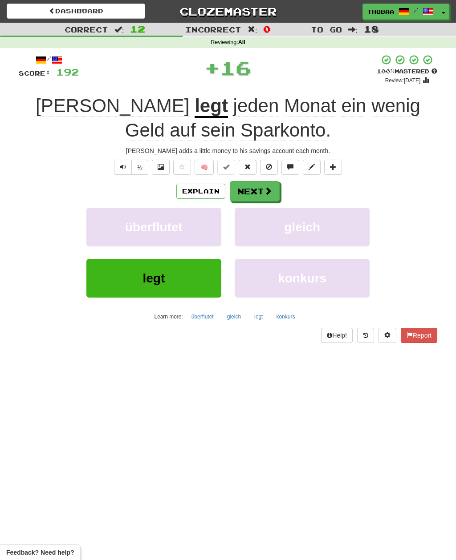
click at [333, 224] on button "gleich" at bounding box center [302, 227] width 135 height 39
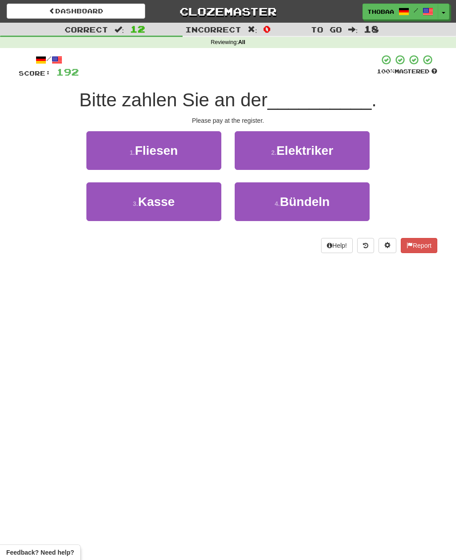
click at [106, 211] on button "3 . Kasse" at bounding box center [153, 201] width 135 height 39
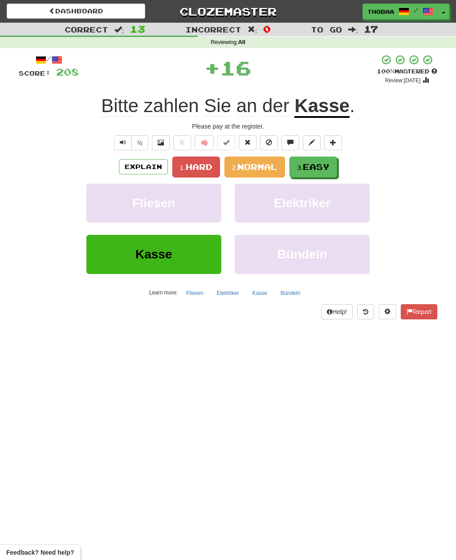
click at [332, 168] on button "3. Easy" at bounding box center [313, 167] width 48 height 21
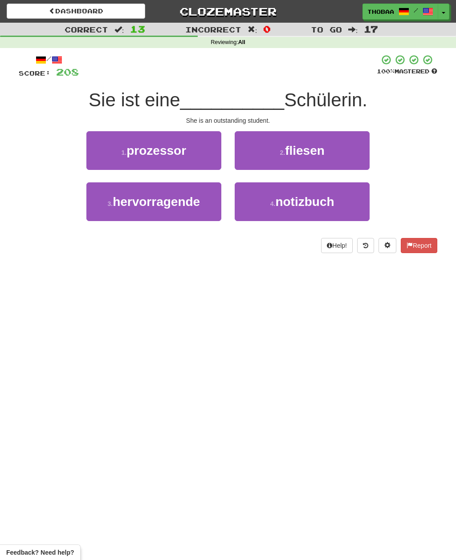
click at [99, 204] on button "3 . hervorragende" at bounding box center [153, 201] width 135 height 39
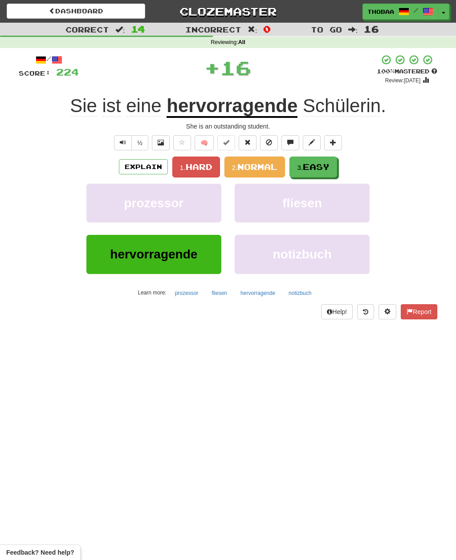
click at [334, 164] on button "3. Easy" at bounding box center [313, 167] width 48 height 21
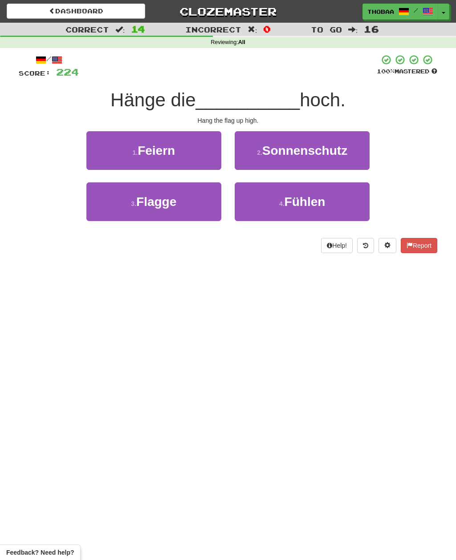
click at [104, 208] on button "3 . Flagge" at bounding box center [153, 201] width 135 height 39
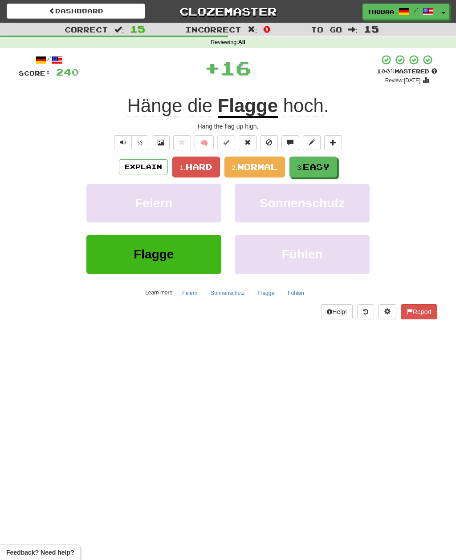
click at [329, 168] on span "Easy" at bounding box center [316, 167] width 27 height 10
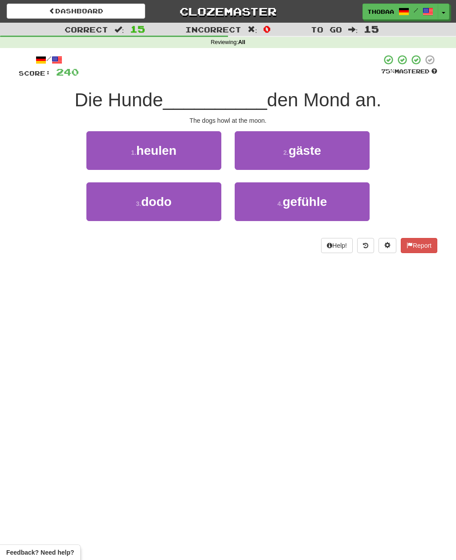
click at [93, 147] on button "1 . heulen" at bounding box center [153, 150] width 135 height 39
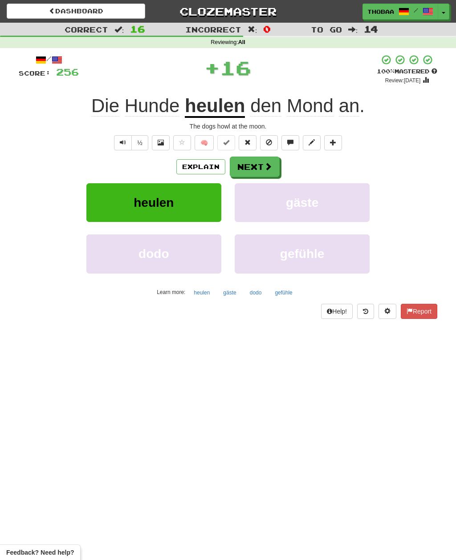
click at [333, 205] on button "gäste" at bounding box center [302, 202] width 135 height 39
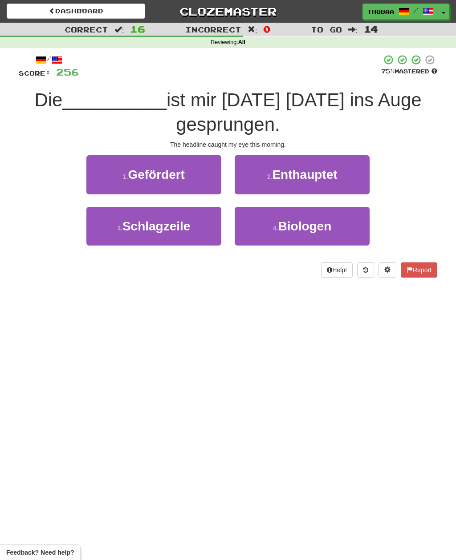
click at [99, 232] on button "3 . Schlagzeile" at bounding box center [153, 226] width 135 height 39
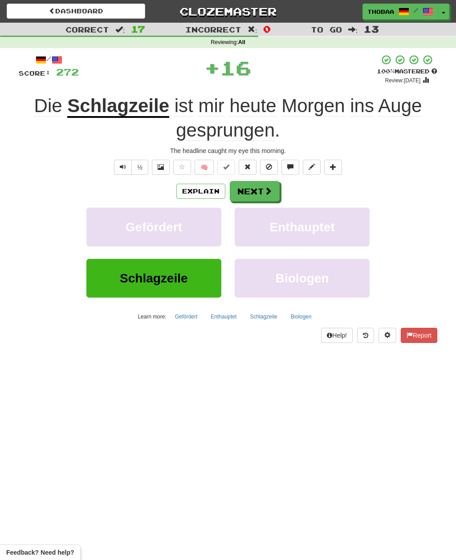
click at [326, 231] on span "Enthauptet" at bounding box center [302, 227] width 65 height 14
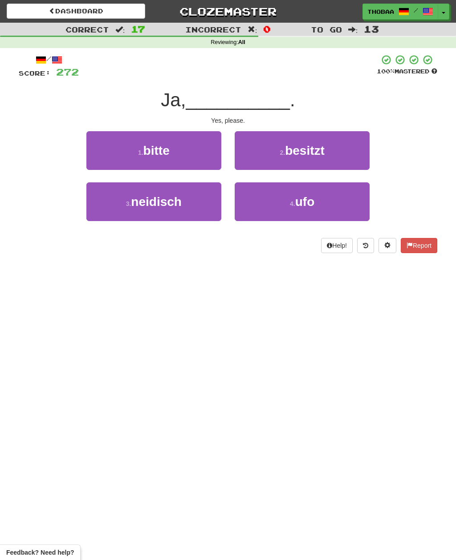
click at [96, 146] on button "1 . bitte" at bounding box center [153, 150] width 135 height 39
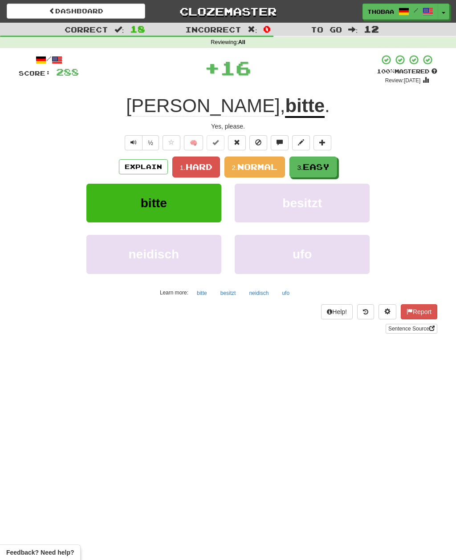
click at [335, 164] on button "3. Easy" at bounding box center [313, 167] width 48 height 21
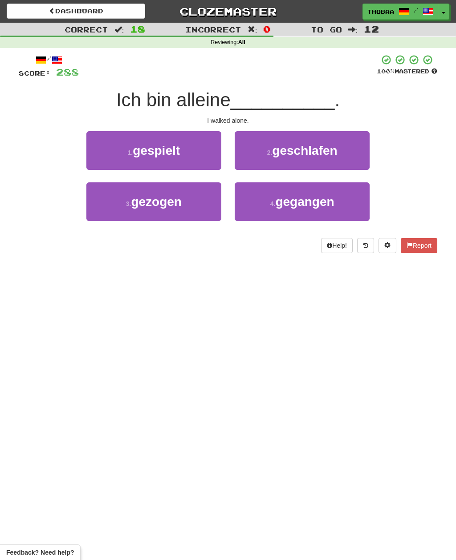
click at [350, 204] on button "4 . gegangen" at bounding box center [302, 201] width 135 height 39
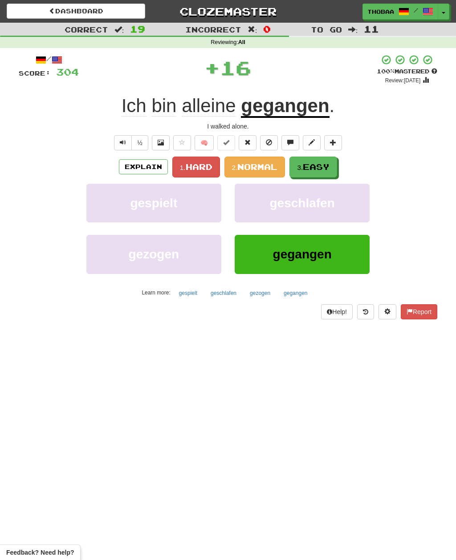
click at [333, 167] on button "3. Easy" at bounding box center [313, 167] width 48 height 21
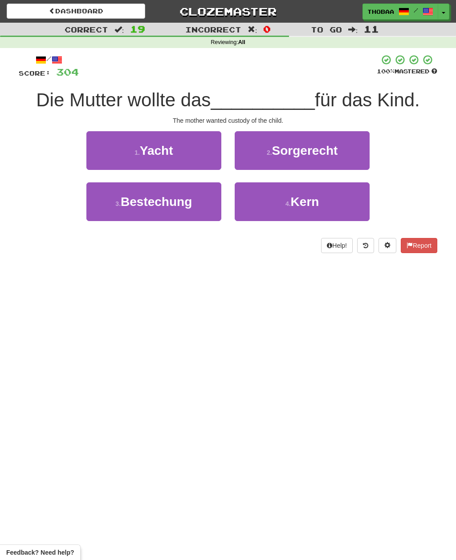
click at [355, 148] on button "2 . Sorgerecht" at bounding box center [302, 150] width 135 height 39
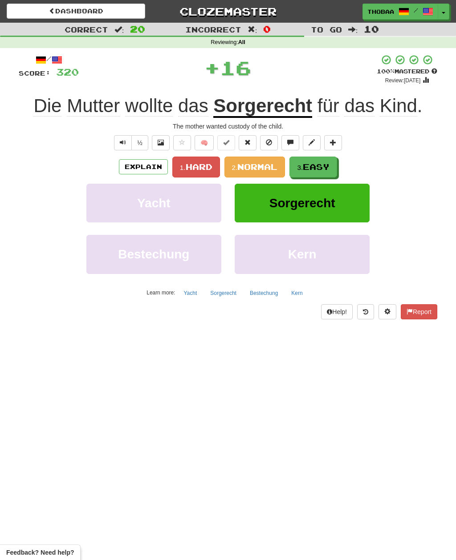
click at [267, 165] on span "Normal" at bounding box center [257, 167] width 40 height 10
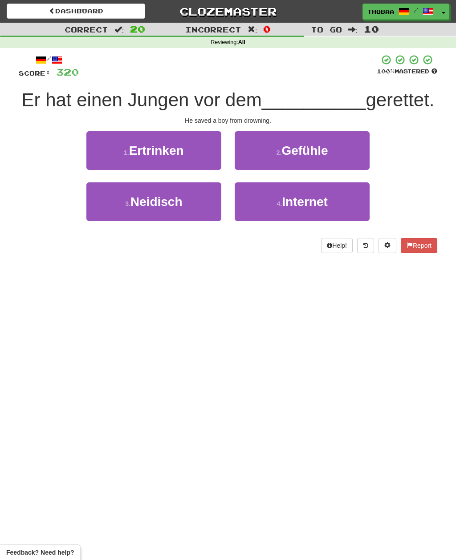
click at [104, 151] on button "1 . Ertrinken" at bounding box center [153, 150] width 135 height 39
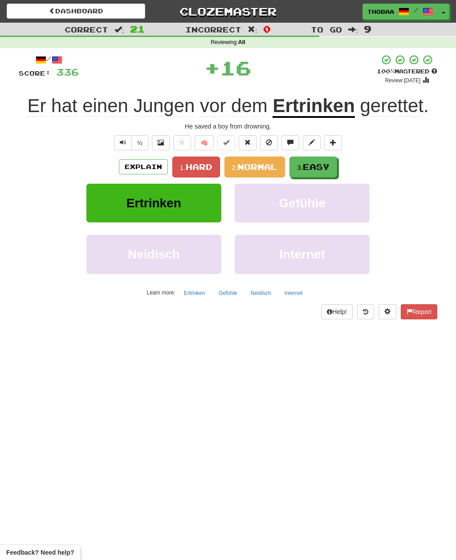
click at [329, 168] on span "Easy" at bounding box center [316, 167] width 27 height 10
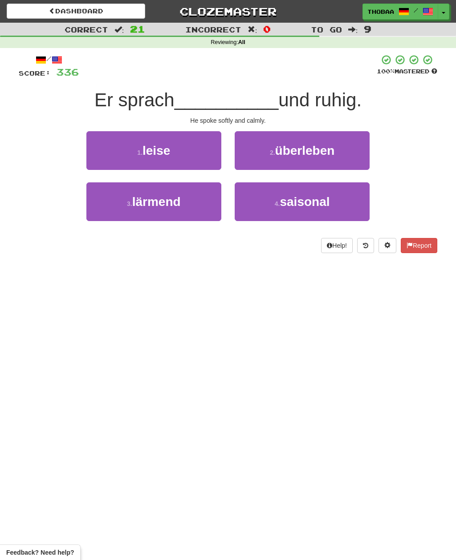
click at [99, 149] on button "1 . leise" at bounding box center [153, 150] width 135 height 39
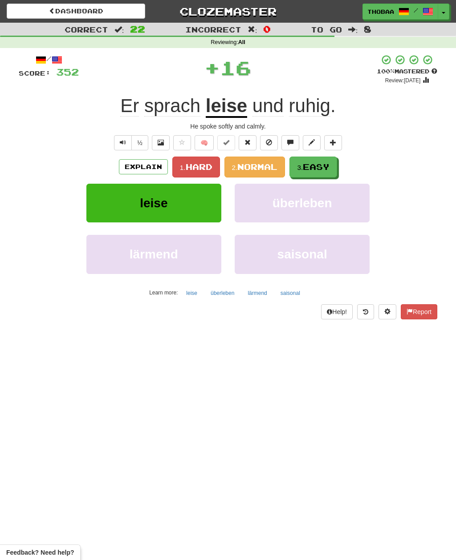
click at [327, 168] on span "Easy" at bounding box center [316, 167] width 27 height 10
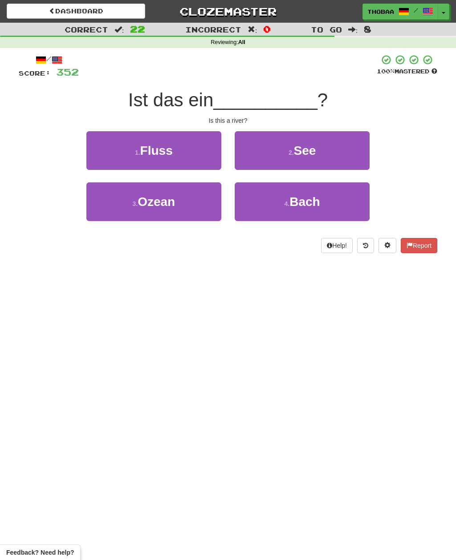
click at [101, 160] on button "1 . Fluss" at bounding box center [153, 150] width 135 height 39
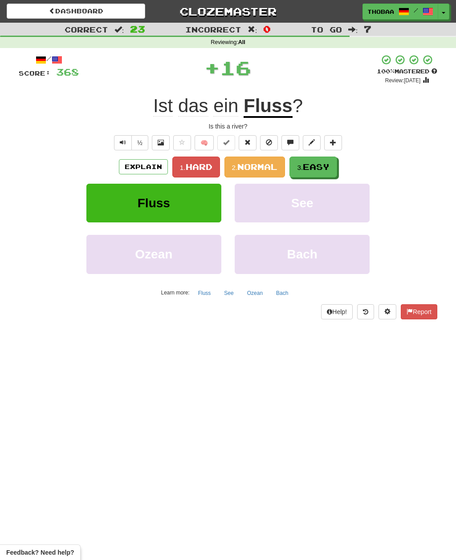
click at [326, 169] on span "Easy" at bounding box center [316, 167] width 27 height 10
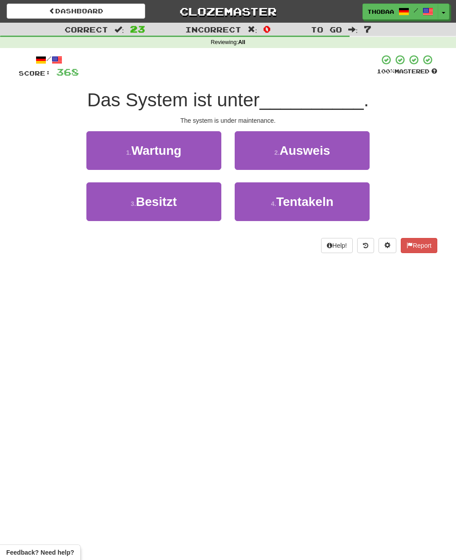
click at [89, 146] on button "1 . Wartung" at bounding box center [153, 150] width 135 height 39
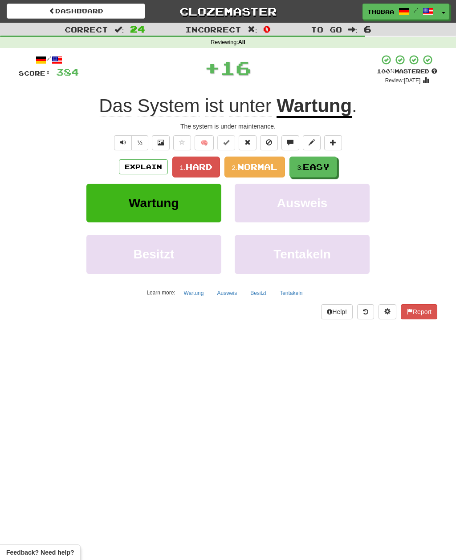
click at [186, 164] on span "Hard" at bounding box center [199, 167] width 27 height 10
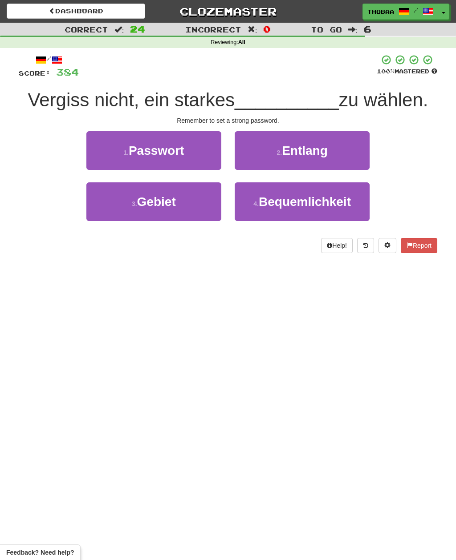
click at [109, 146] on button "1 . Passwort" at bounding box center [153, 150] width 135 height 39
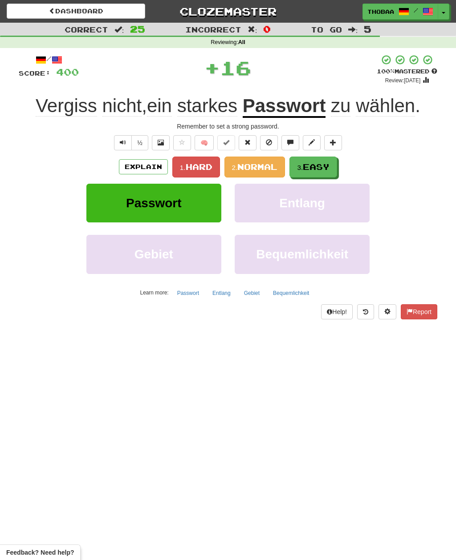
click at [327, 168] on span "Easy" at bounding box center [316, 167] width 27 height 10
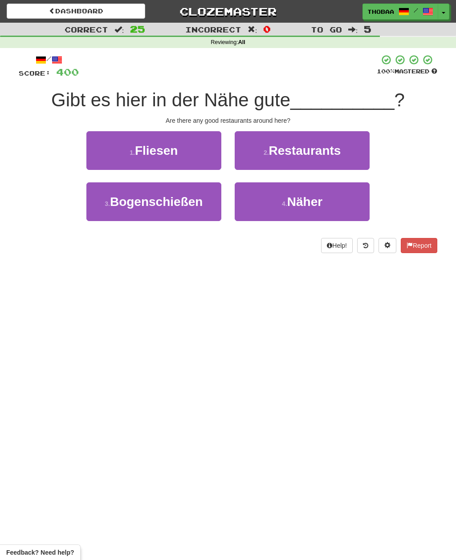
click at [348, 154] on button "2 . Restaurants" at bounding box center [302, 150] width 135 height 39
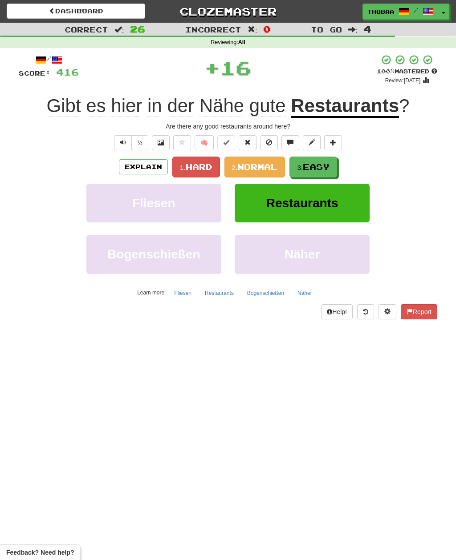
click at [325, 168] on span "Easy" at bounding box center [316, 167] width 27 height 10
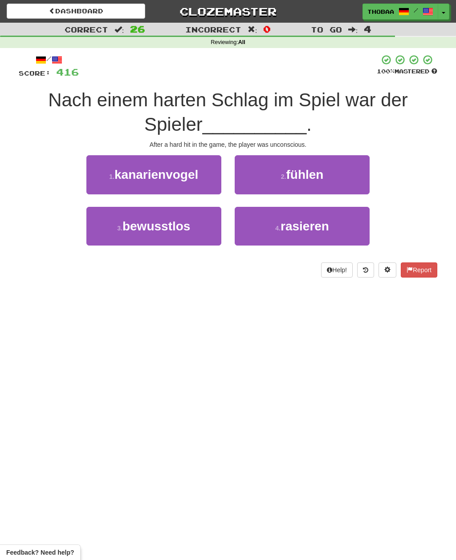
click at [104, 226] on button "3 . bewusstlos" at bounding box center [153, 226] width 135 height 39
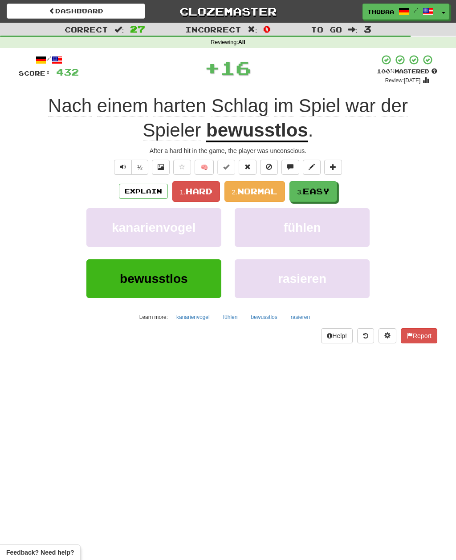
click at [325, 191] on span "Easy" at bounding box center [316, 192] width 27 height 10
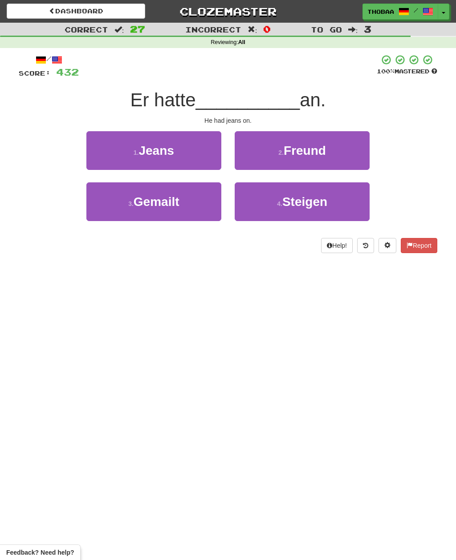
click at [98, 148] on button "1 . Jeans" at bounding box center [153, 150] width 135 height 39
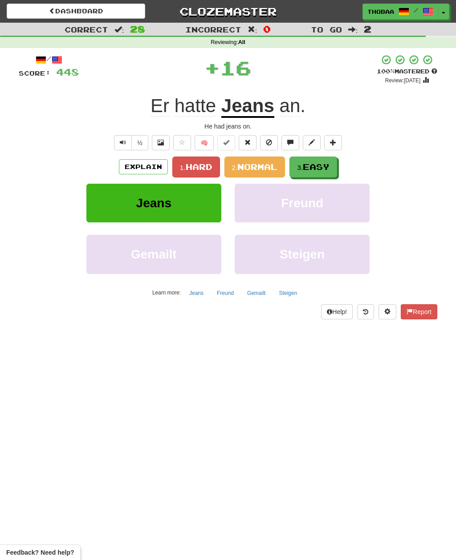
click at [326, 173] on button "3. Easy" at bounding box center [313, 167] width 48 height 21
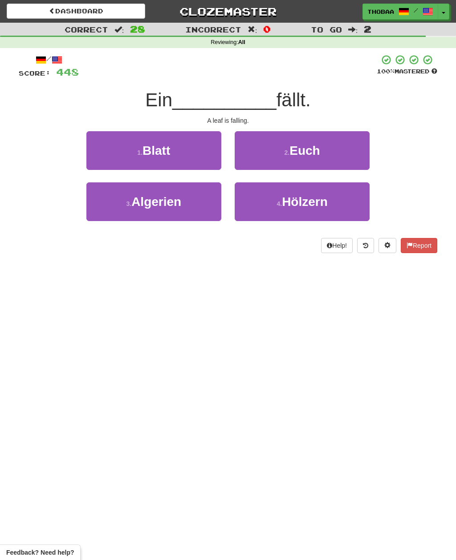
click at [97, 150] on button "1 . Blatt" at bounding box center [153, 150] width 135 height 39
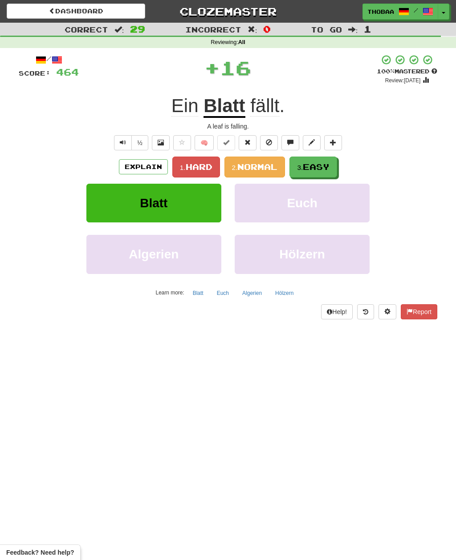
click at [325, 175] on button "3. Easy" at bounding box center [313, 167] width 48 height 21
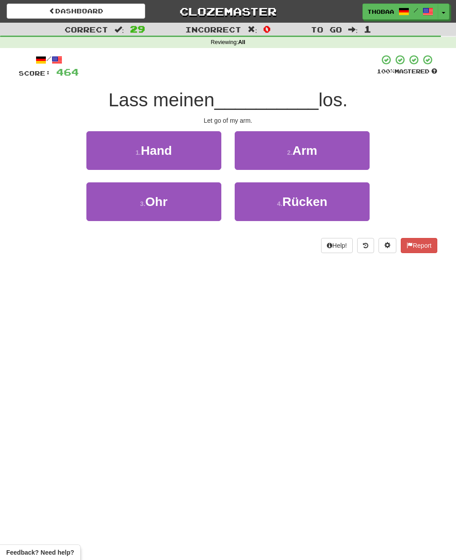
click at [357, 151] on button "2 . Arm" at bounding box center [302, 150] width 135 height 39
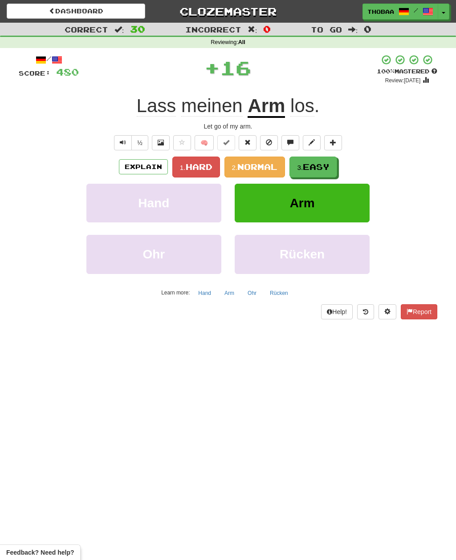
click at [324, 169] on span "Easy" at bounding box center [316, 167] width 27 height 10
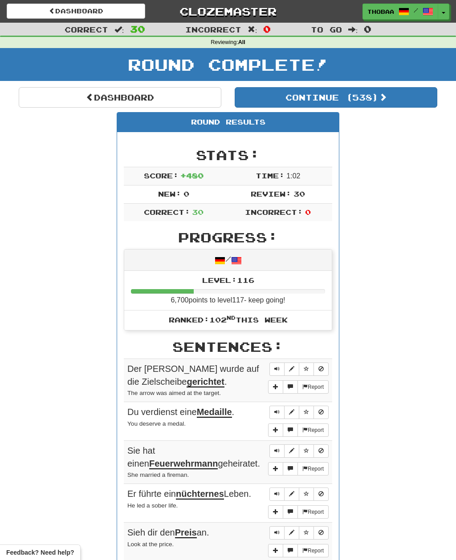
click at [36, 100] on link "Dashboard" at bounding box center [120, 97] width 203 height 20
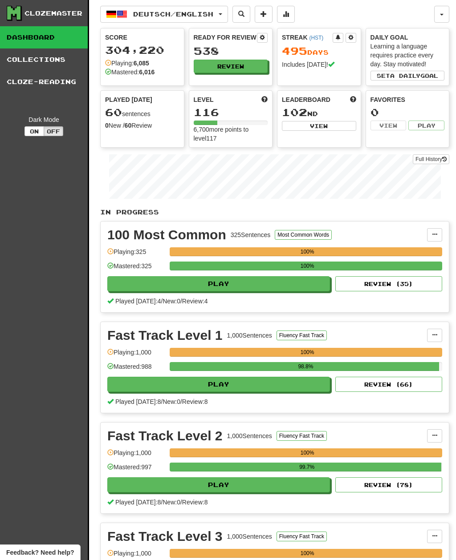
click at [210, 16] on span "Deutsch / English" at bounding box center [173, 14] width 80 height 8
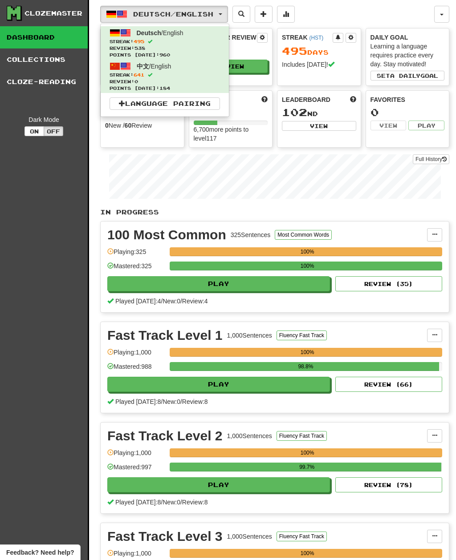
click at [46, 333] on div at bounding box center [228, 280] width 456 height 560
